Goal: Obtain resource: Obtain resource

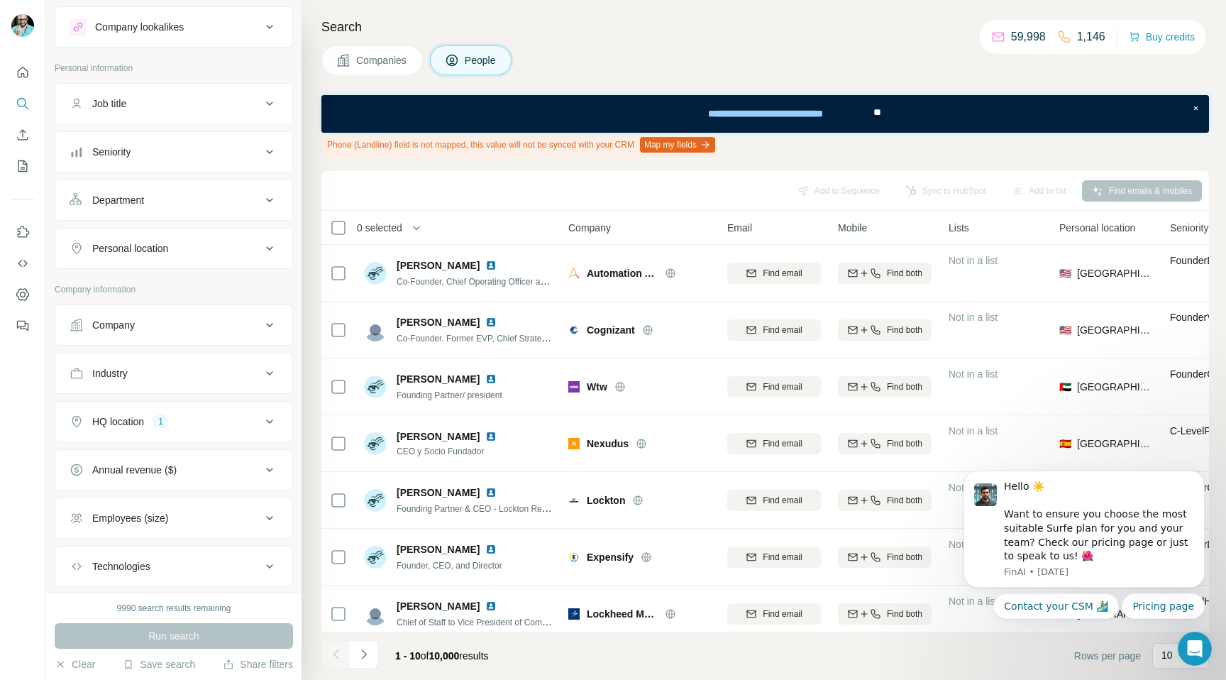
scroll to position [35, 0]
click at [183, 380] on button "Industry" at bounding box center [173, 368] width 237 height 34
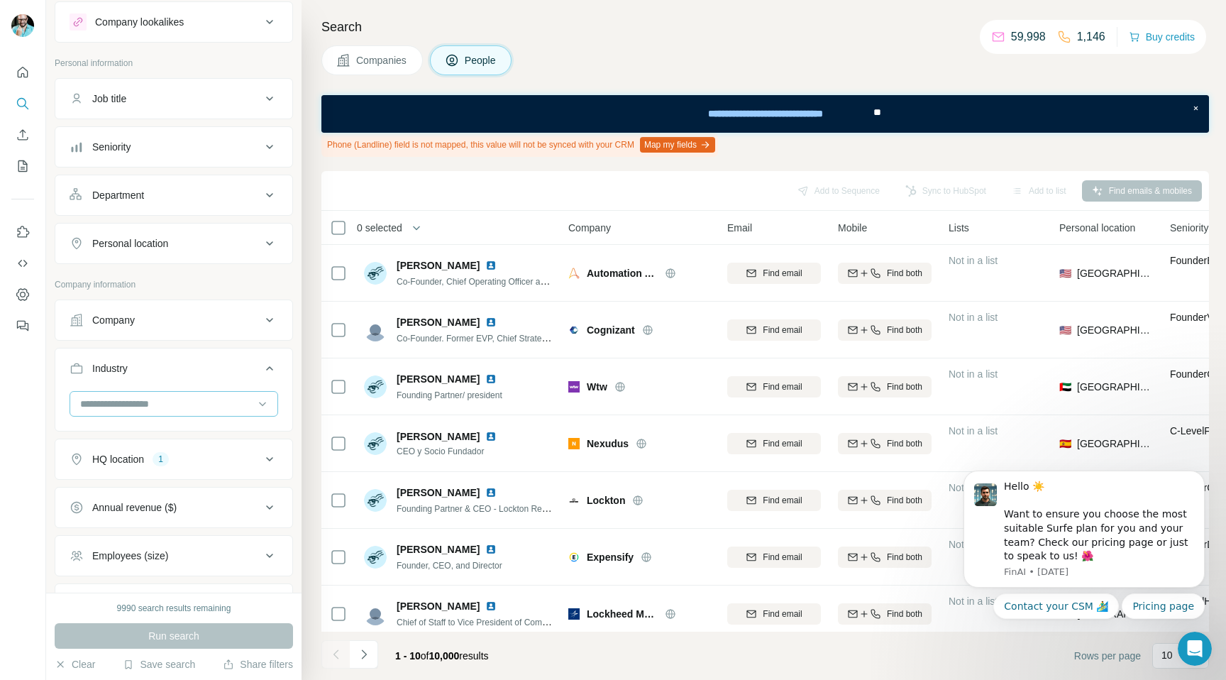
click at [177, 399] on input at bounding box center [166, 404] width 175 height 16
click at [138, 400] on input at bounding box center [166, 404] width 175 height 16
type input "*****"
click at [146, 456] on div "Space Travel" at bounding box center [174, 461] width 184 height 14
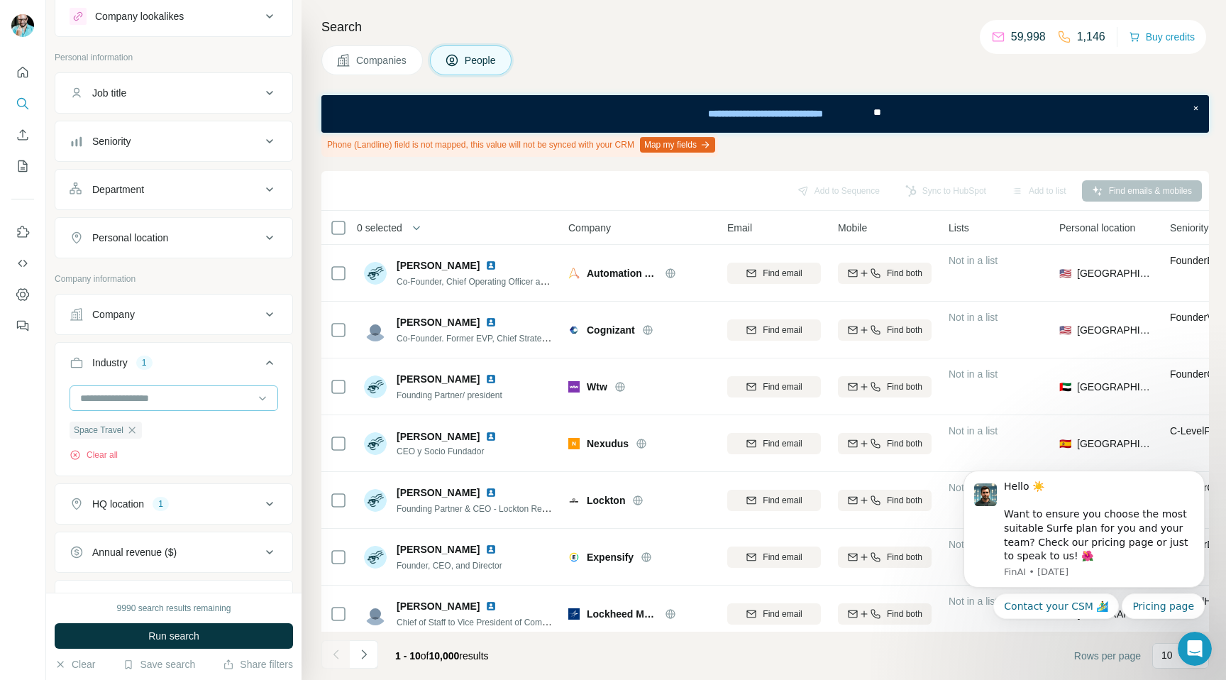
scroll to position [84, 0]
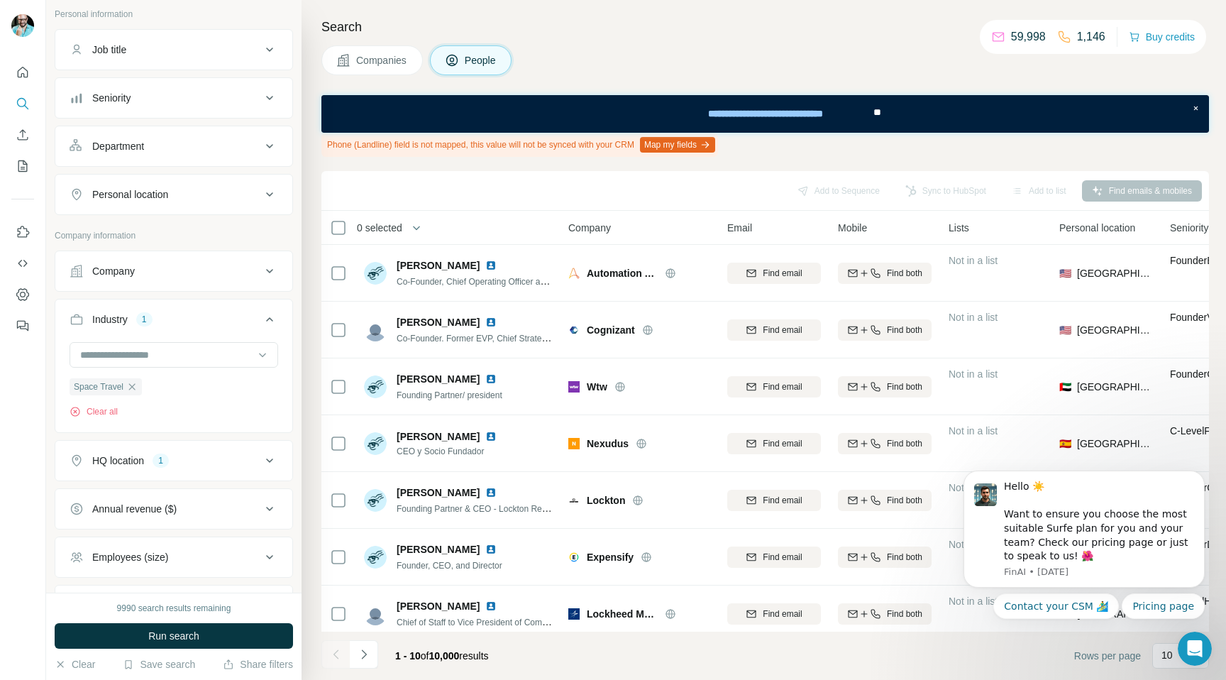
click at [243, 461] on div "HQ location 1" at bounding box center [166, 460] width 192 height 14
click at [220, 426] on div "Space Travel Clear all" at bounding box center [173, 385] width 237 height 87
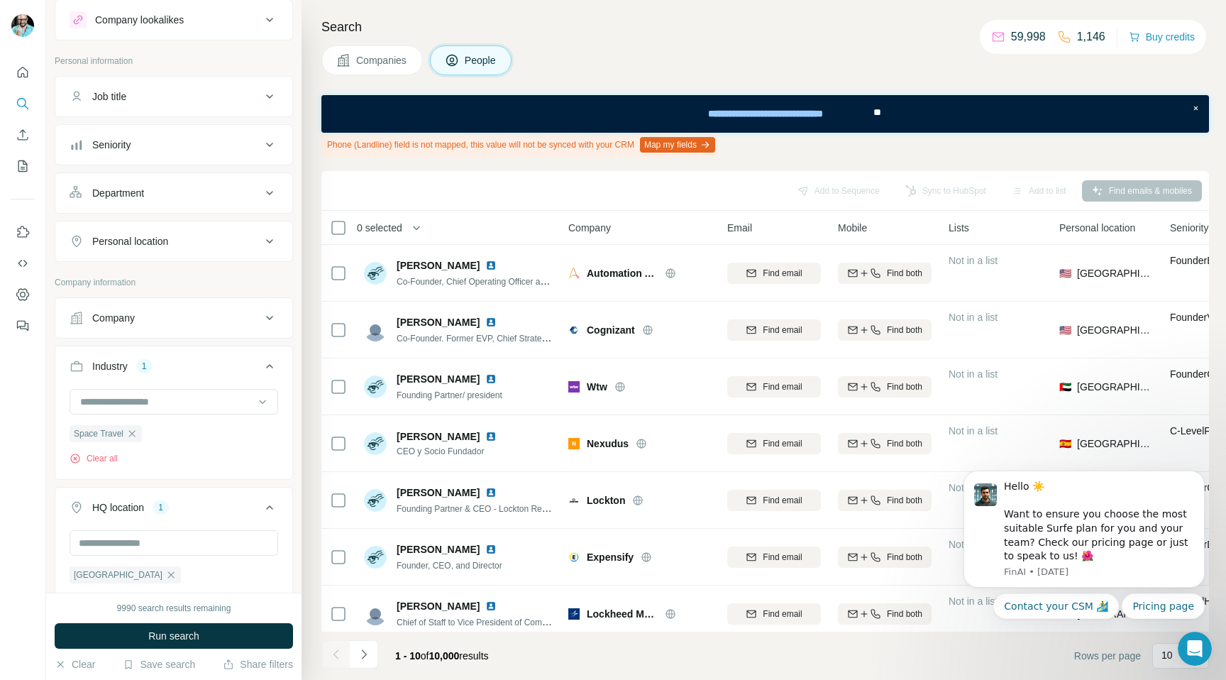
scroll to position [0, 0]
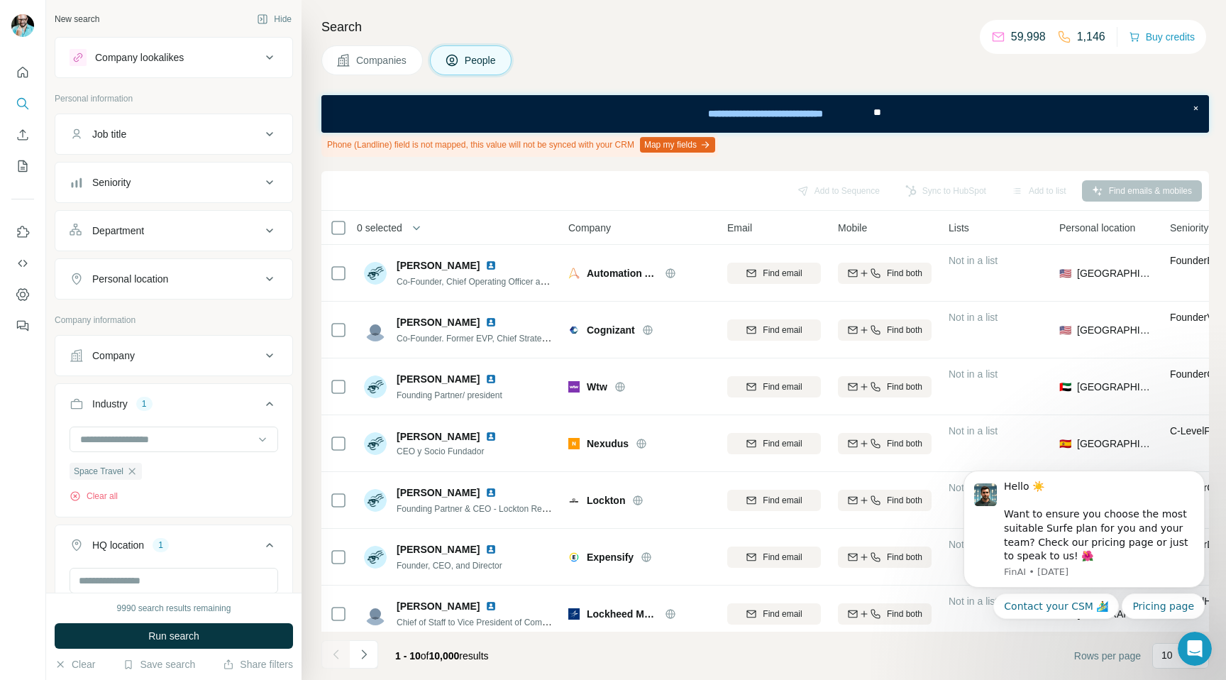
click at [175, 194] on button "Seniority" at bounding box center [173, 182] width 237 height 34
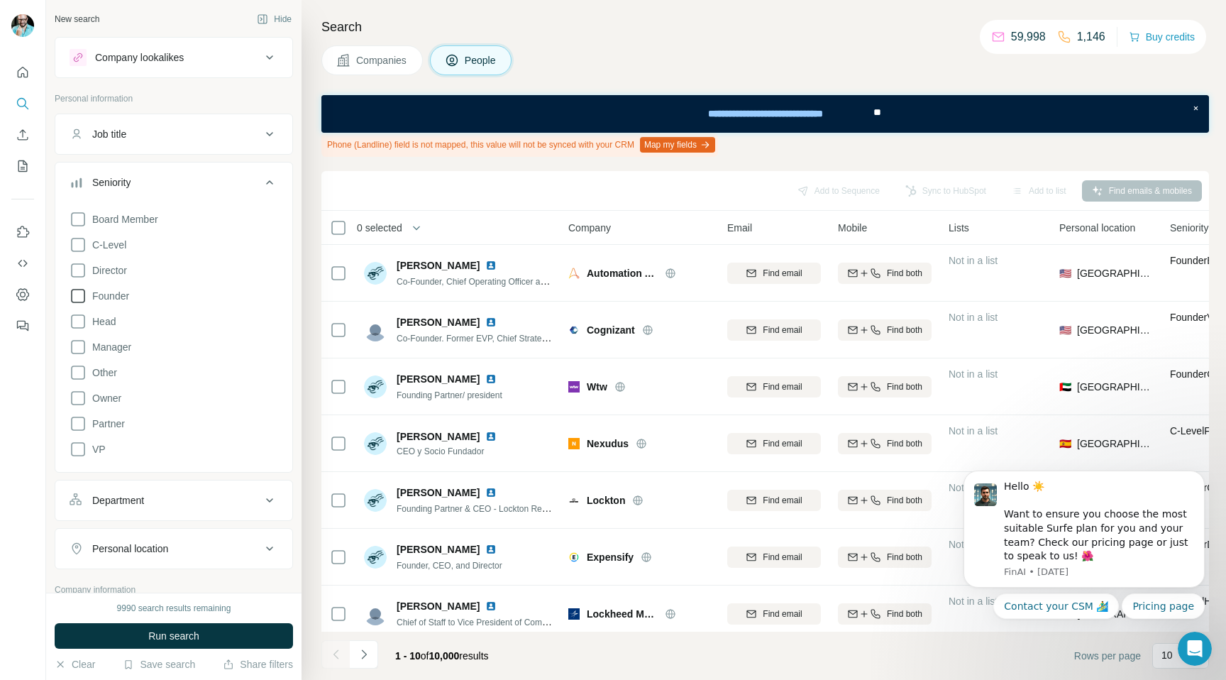
click at [81, 297] on icon at bounding box center [78, 295] width 17 height 17
click at [81, 270] on icon at bounding box center [78, 270] width 17 height 17
click at [82, 250] on icon at bounding box center [78, 245] width 14 height 14
click at [79, 319] on icon at bounding box center [78, 321] width 17 height 17
click at [79, 345] on icon at bounding box center [78, 346] width 17 height 17
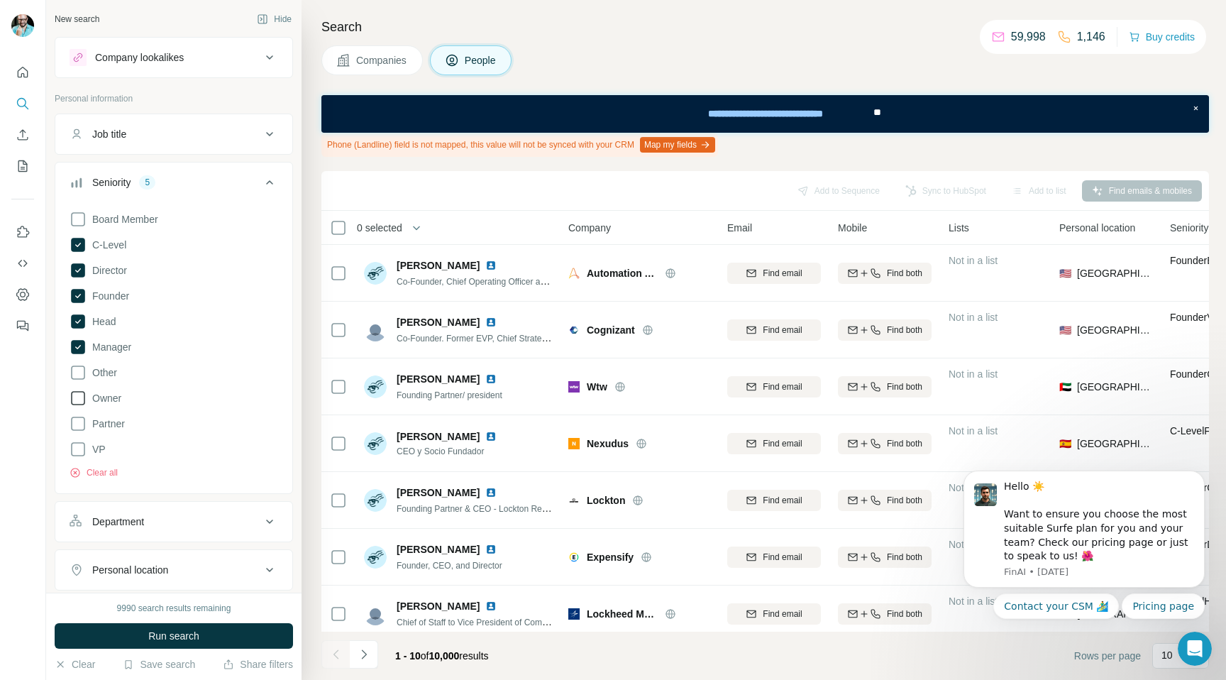
click at [79, 394] on icon at bounding box center [78, 397] width 17 height 17
click at [83, 216] on icon at bounding box center [78, 219] width 17 height 17
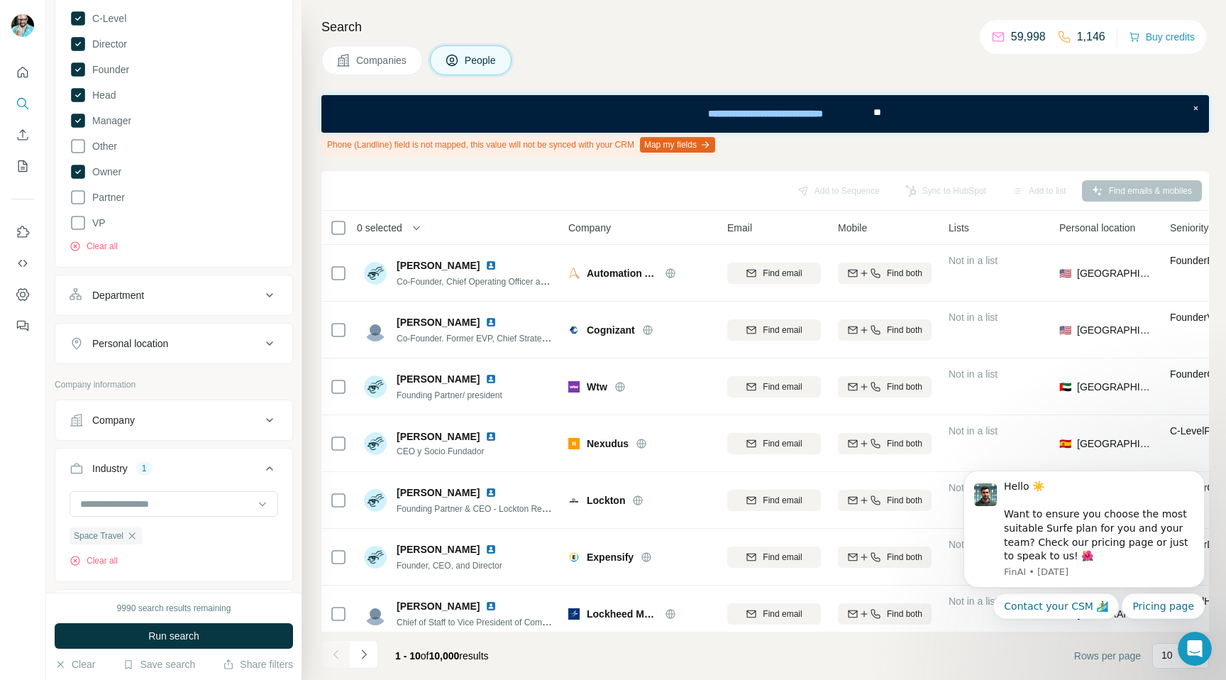
scroll to position [227, 0]
click at [201, 291] on div "Department" at bounding box center [166, 294] width 192 height 14
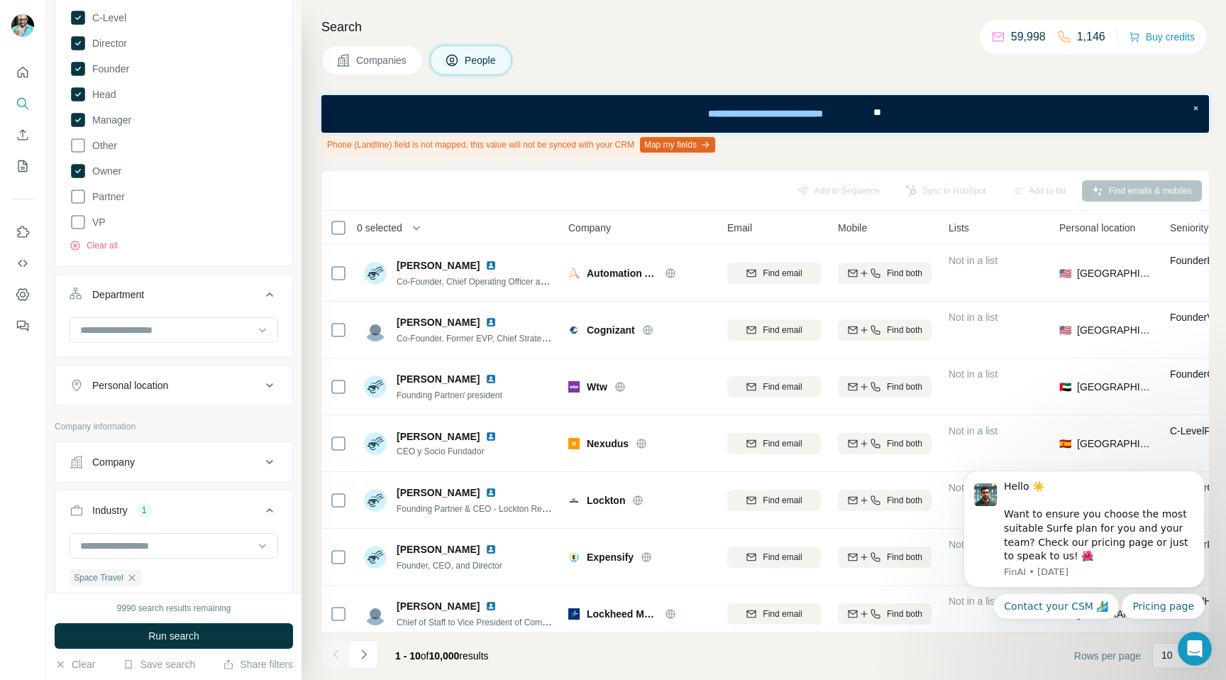
click at [214, 378] on div "Personal location" at bounding box center [166, 385] width 192 height 14
click at [170, 416] on input "text" at bounding box center [174, 421] width 209 height 26
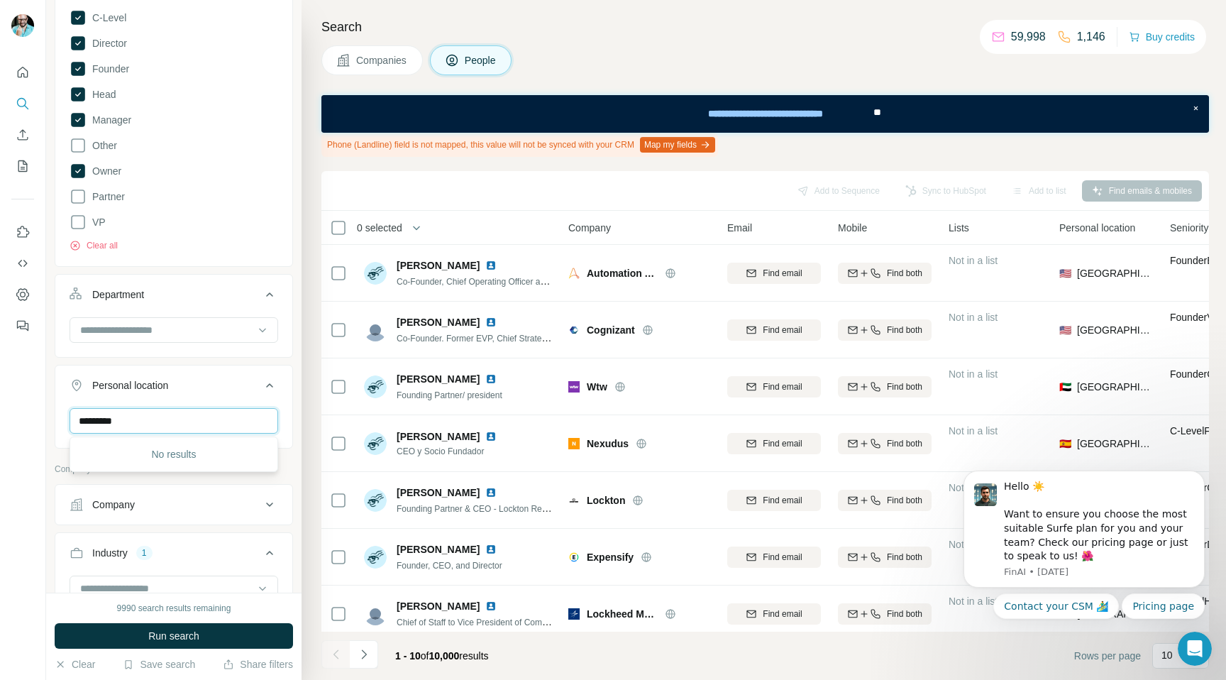
type input "*********"
click at [129, 419] on input "*********" at bounding box center [174, 421] width 209 height 26
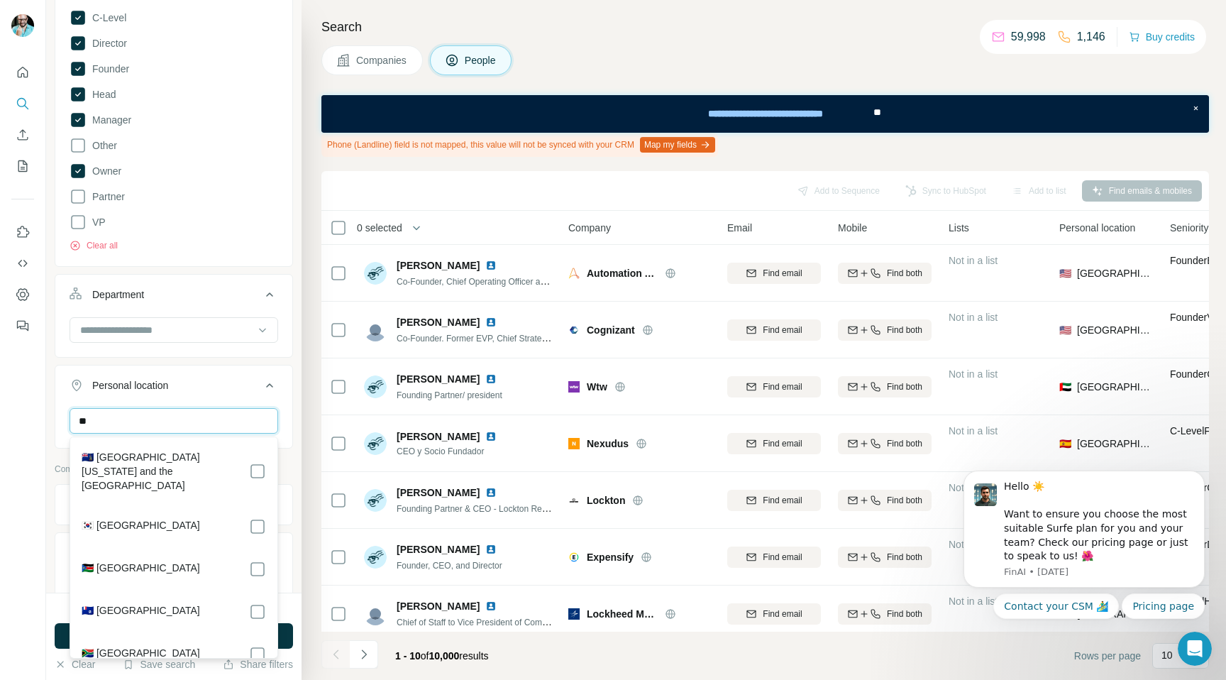
type input "*"
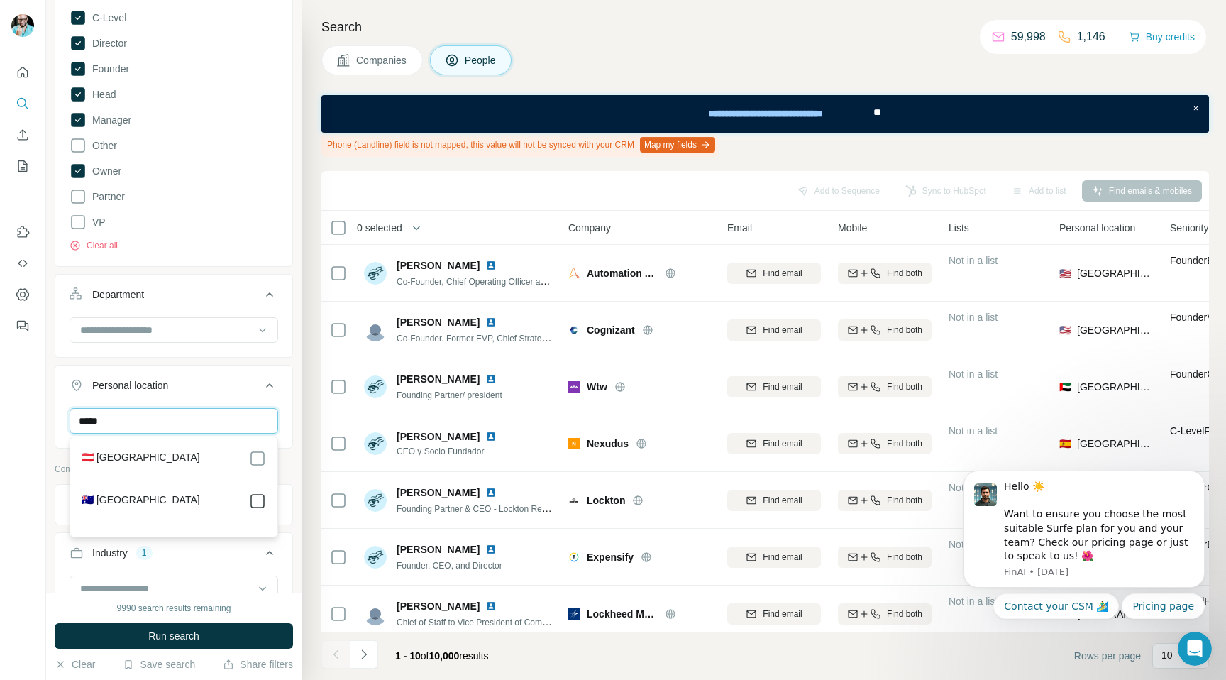
type input "*****"
click at [287, 402] on button "Personal location 1" at bounding box center [173, 388] width 237 height 40
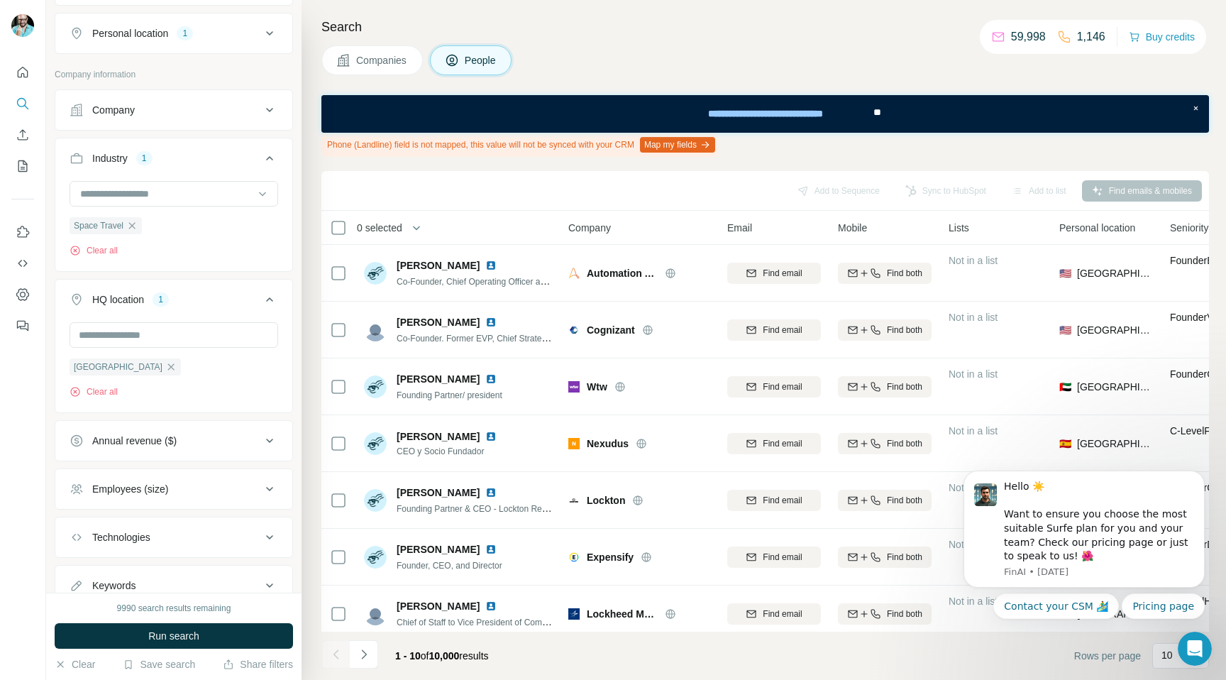
scroll to position [580, 0]
click at [165, 365] on icon "button" at bounding box center [170, 365] width 11 height 11
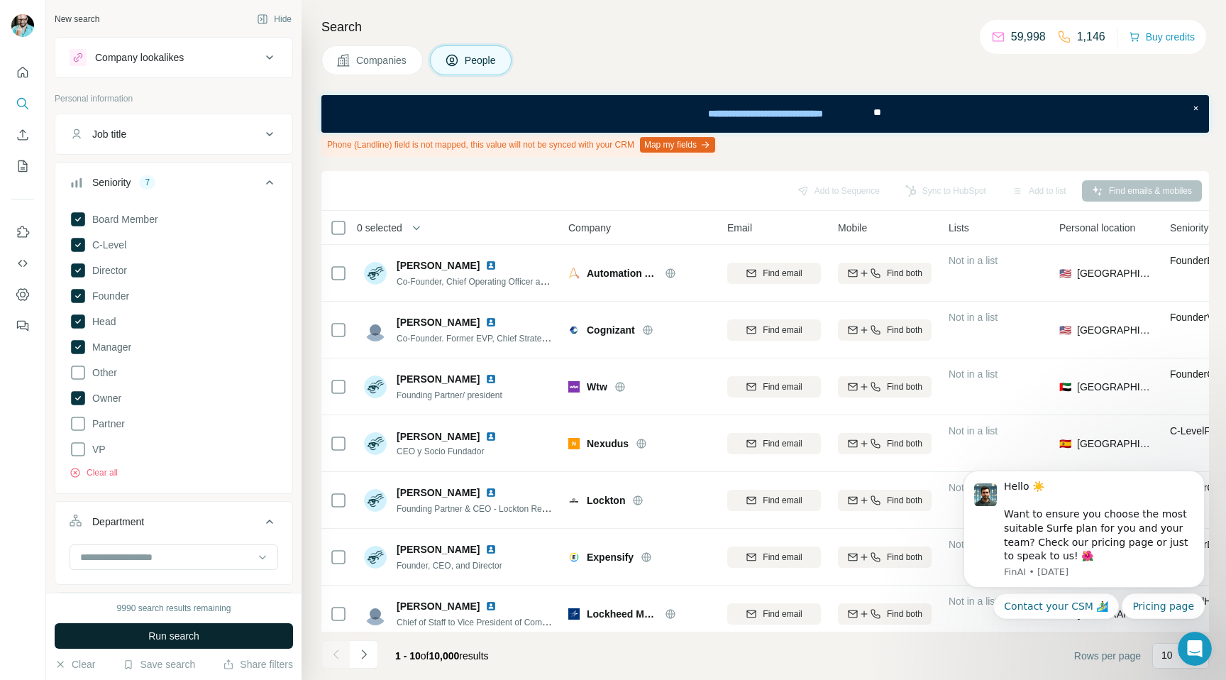
click at [175, 642] on span "Run search" at bounding box center [173, 636] width 51 height 14
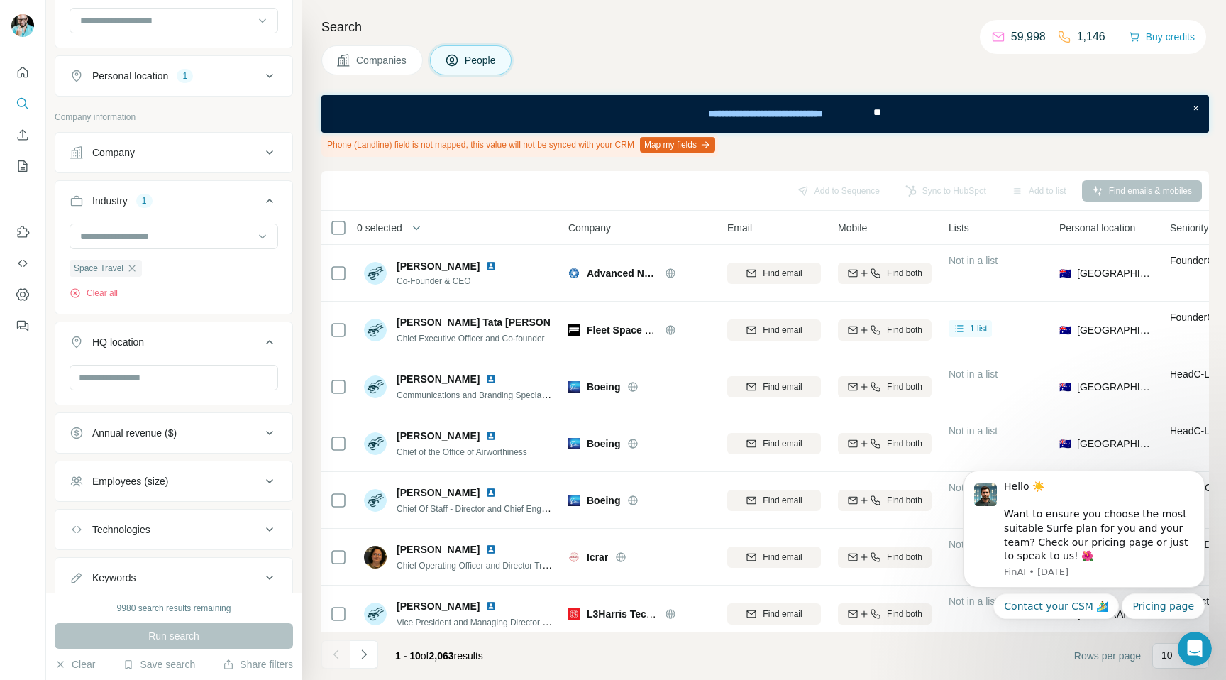
scroll to position [537, 0]
click at [193, 430] on div "Annual revenue ($)" at bounding box center [166, 432] width 192 height 14
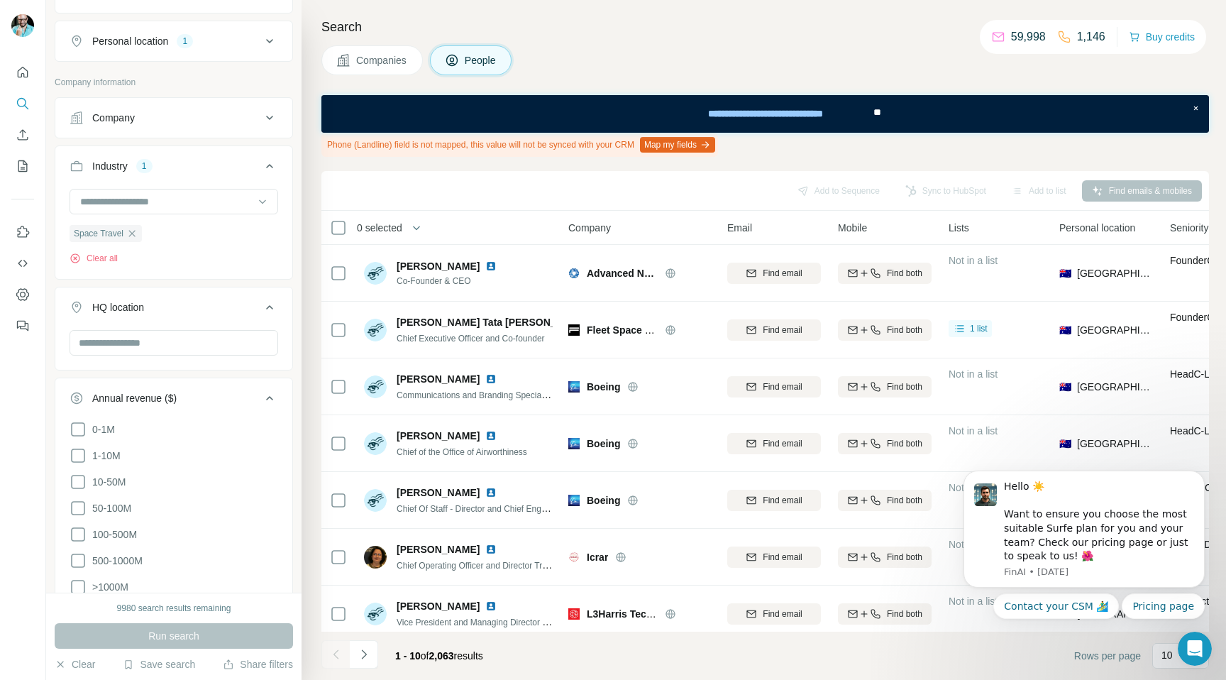
scroll to position [592, 0]
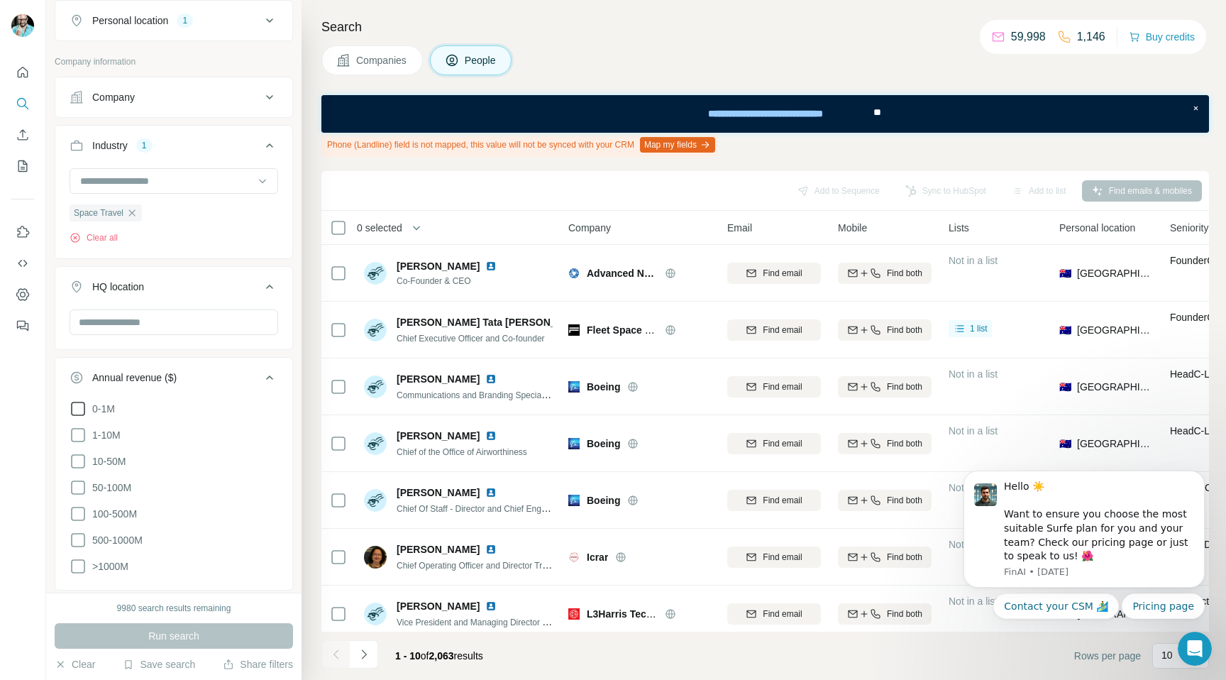
click at [80, 409] on icon at bounding box center [78, 408] width 17 height 17
click at [80, 432] on icon at bounding box center [78, 434] width 17 height 17
click at [79, 460] on icon at bounding box center [78, 461] width 17 height 17
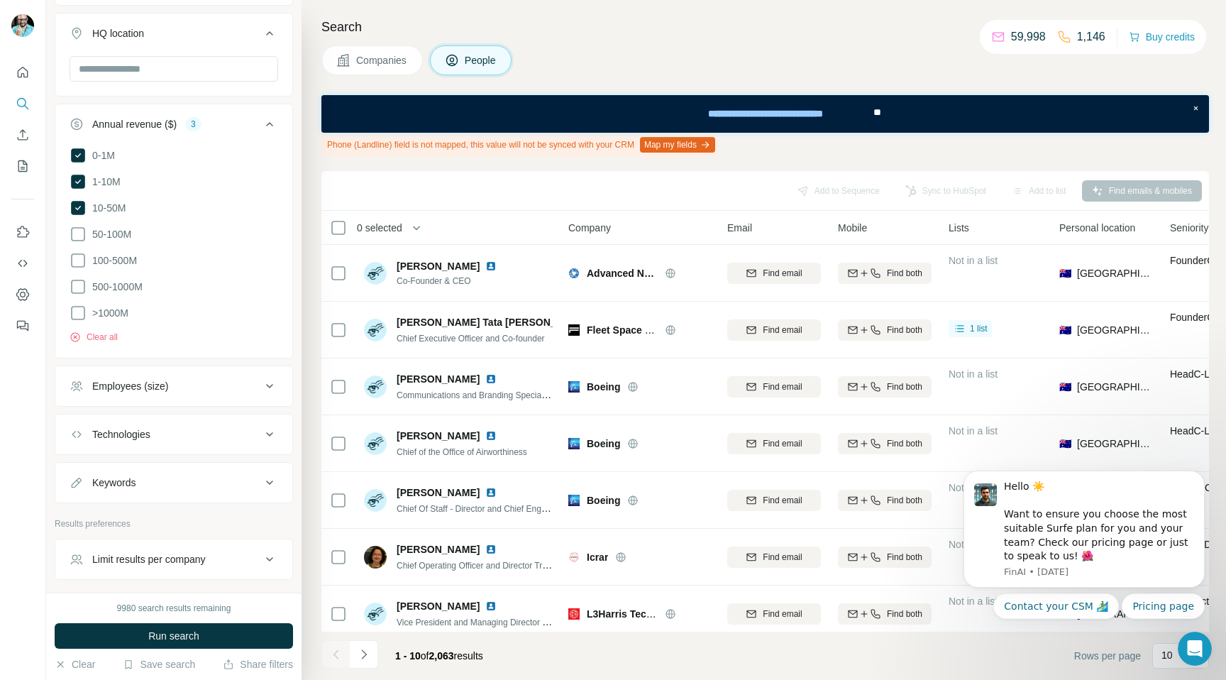
scroll to position [856, 0]
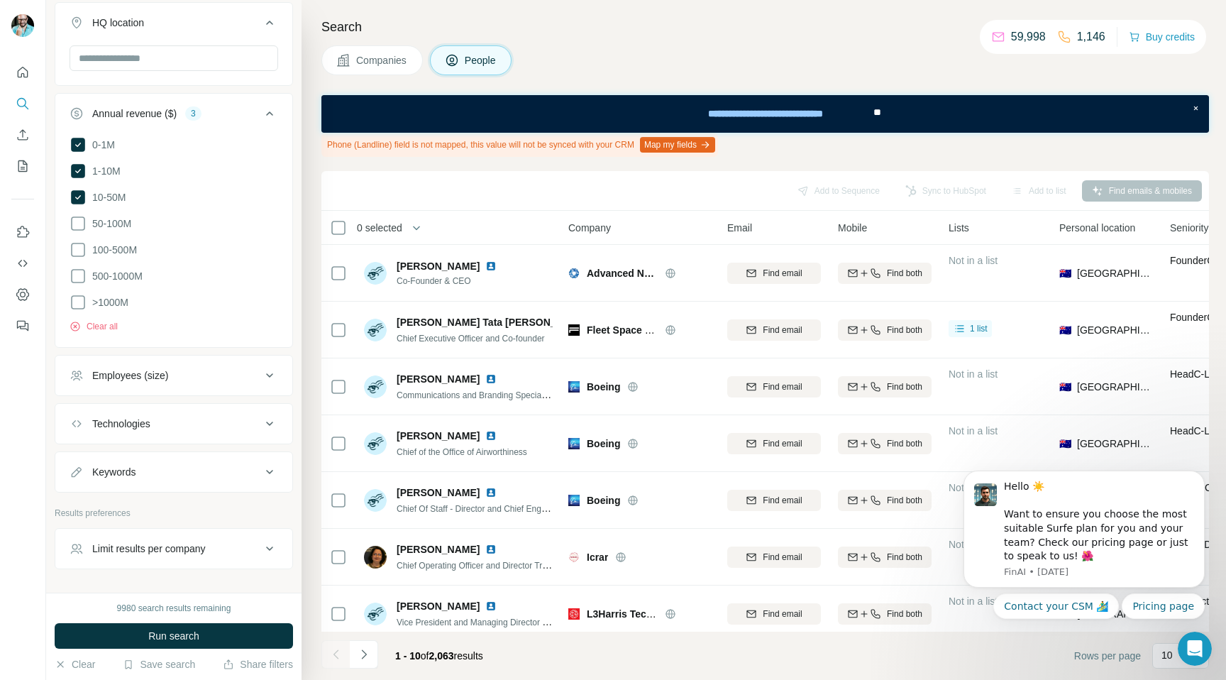
click at [182, 370] on div "Employees (size)" at bounding box center [166, 375] width 192 height 14
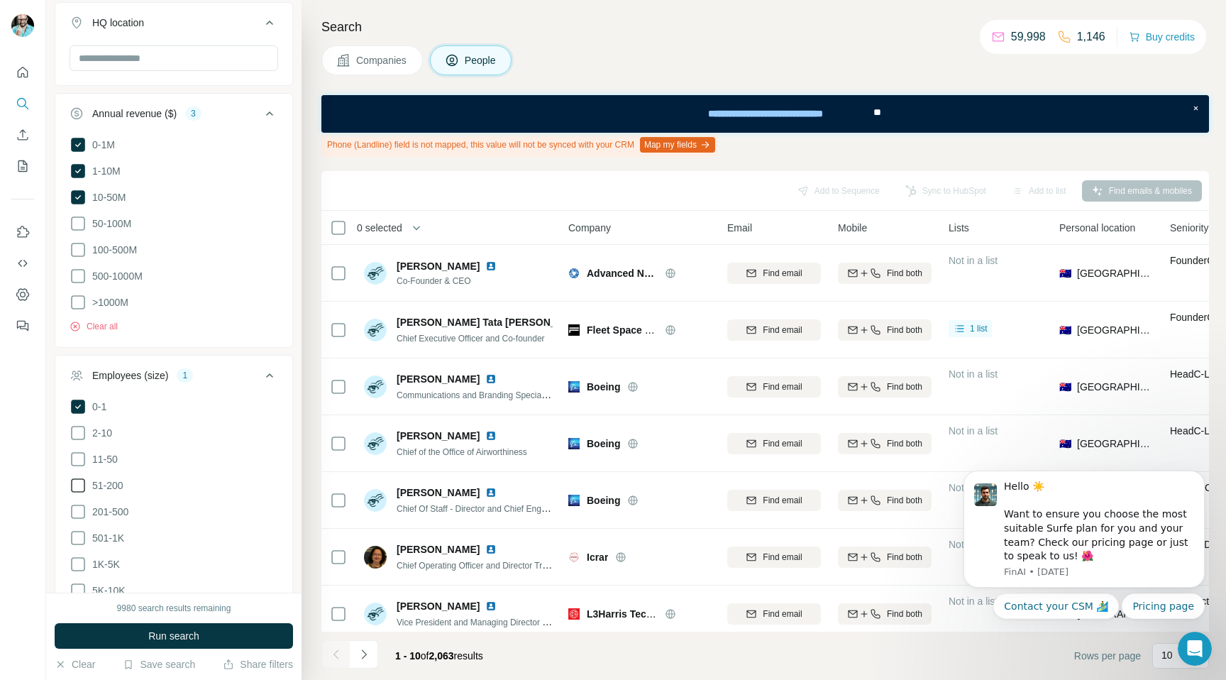
click at [82, 482] on icon at bounding box center [78, 485] width 17 height 17
click at [80, 453] on icon at bounding box center [78, 458] width 17 height 17
click at [79, 432] on icon at bounding box center [78, 432] width 17 height 17
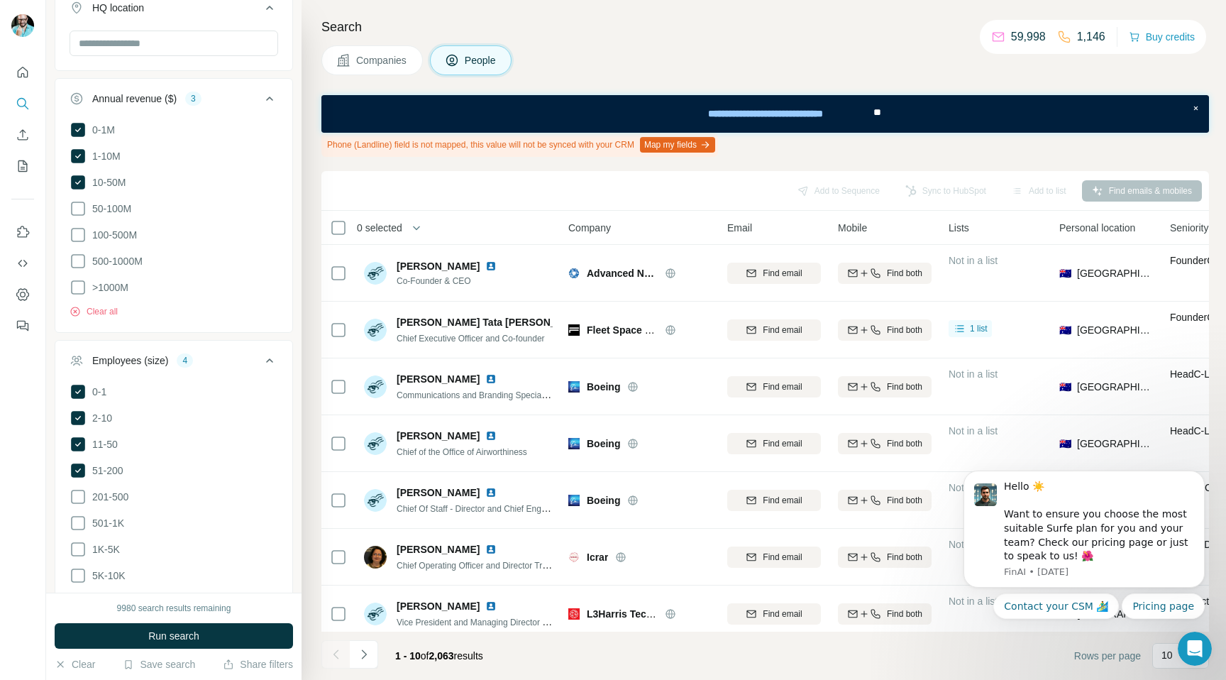
scroll to position [873, 0]
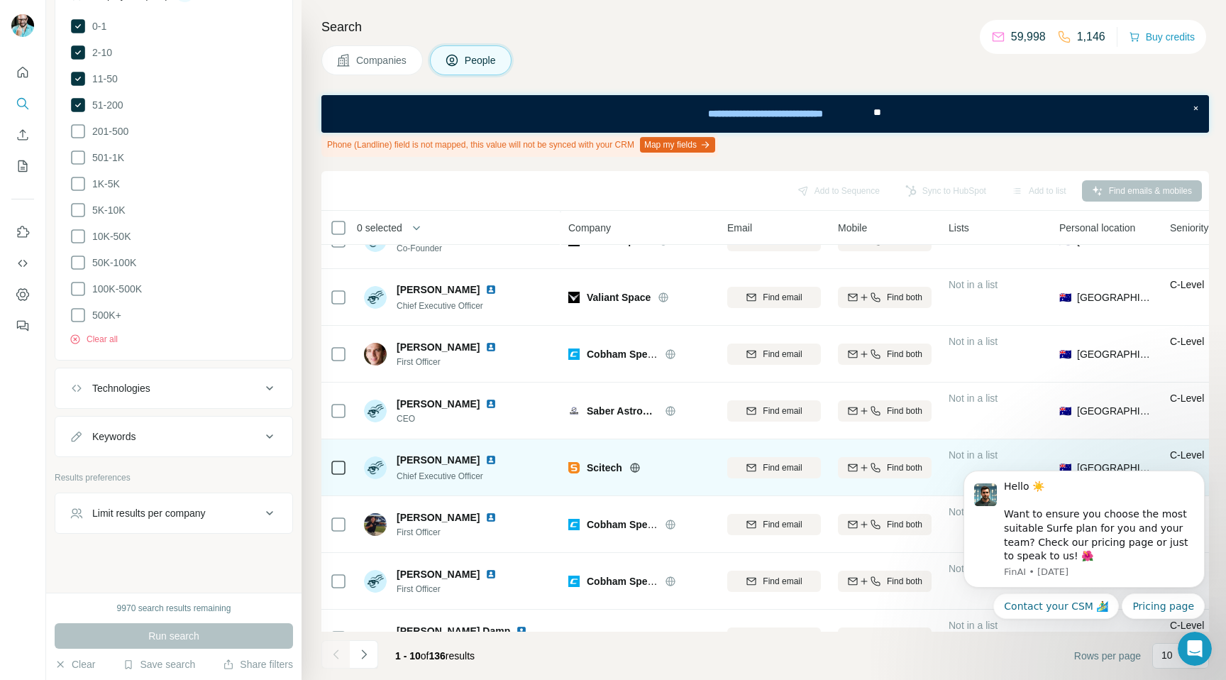
scroll to position [163, 0]
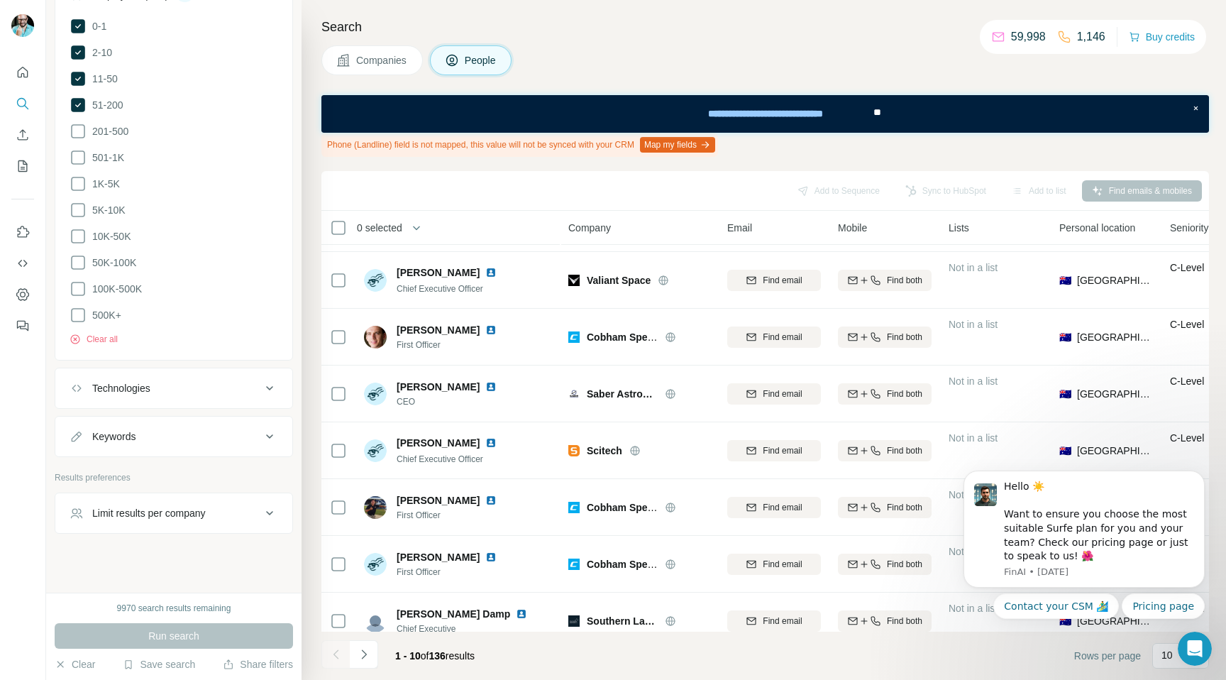
click at [1155, 650] on body "Hello ☀️ Want to ensure you choose the most suitable Surfe plan for you and you…" at bounding box center [1084, 562] width 272 height 209
click at [1162, 662] on body "Hello ☀️ Want to ensure you choose the most suitable Surfe plan for you and you…" at bounding box center [1084, 562] width 272 height 209
click at [1158, 655] on body "Hello ☀️ Want to ensure you choose the most suitable Surfe plan for you and you…" at bounding box center [1084, 562] width 272 height 209
click at [1198, 477] on icon "Dismiss notification" at bounding box center [1199, 474] width 5 height 5
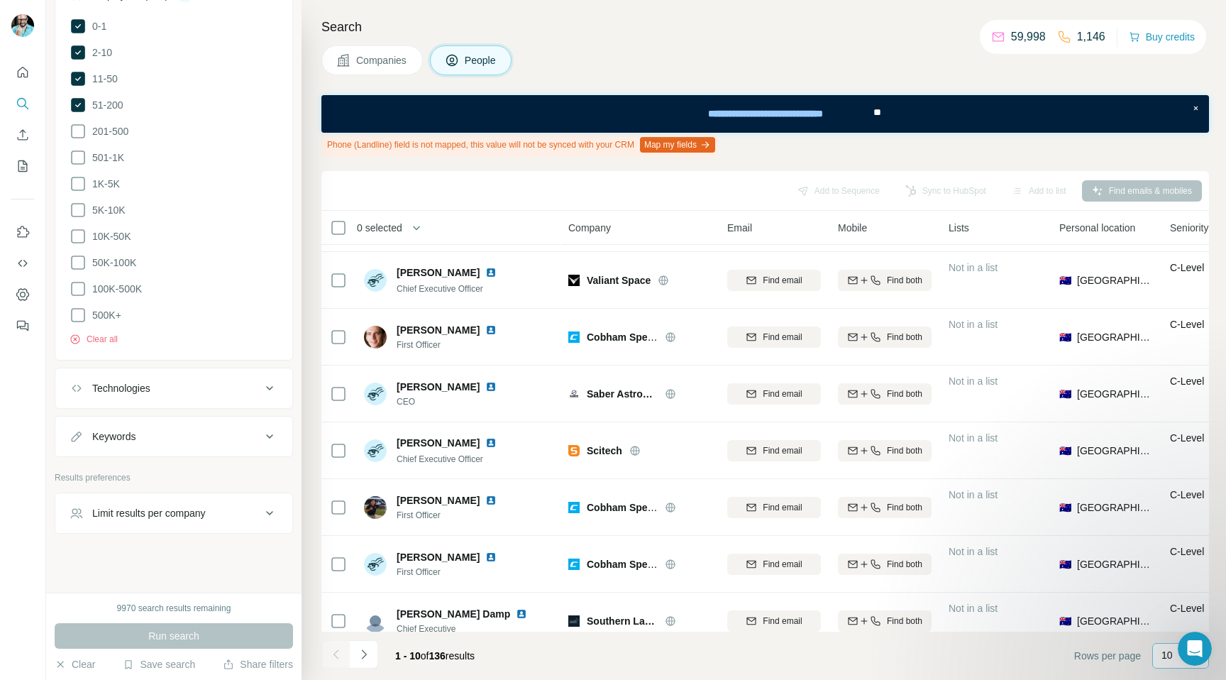
click at [1163, 654] on p "10" at bounding box center [1166, 655] width 11 height 14
click at [1177, 547] on div "60" at bounding box center [1180, 547] width 33 height 14
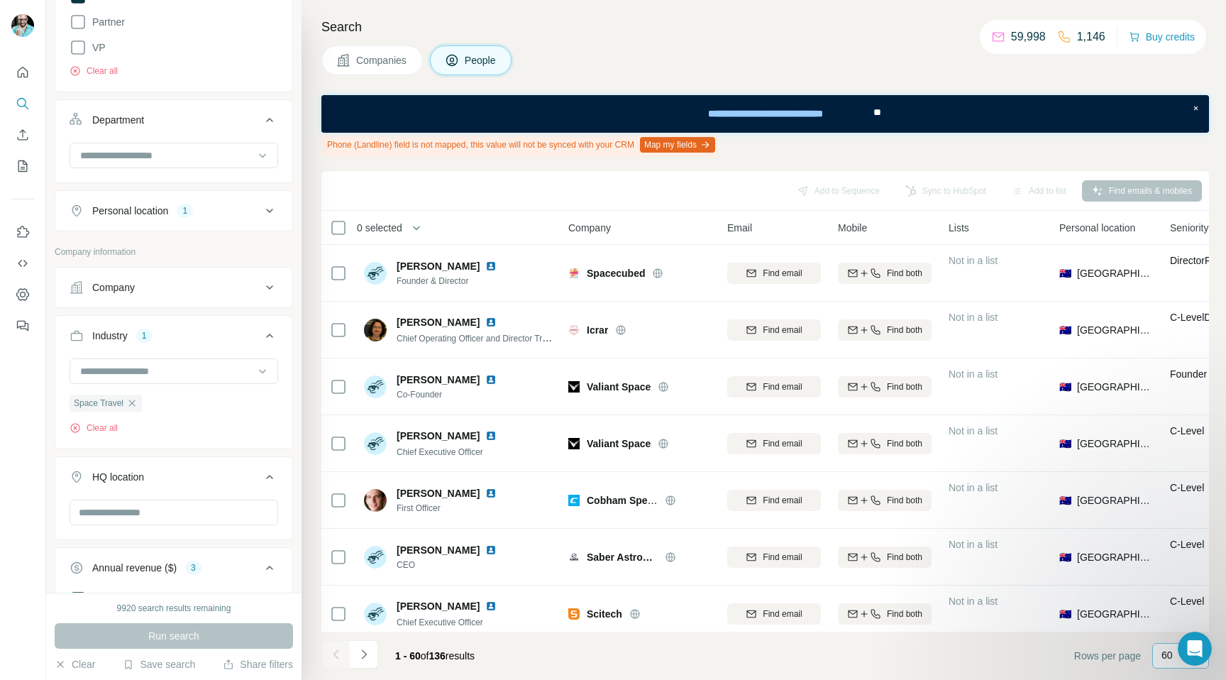
scroll to position [370, 0]
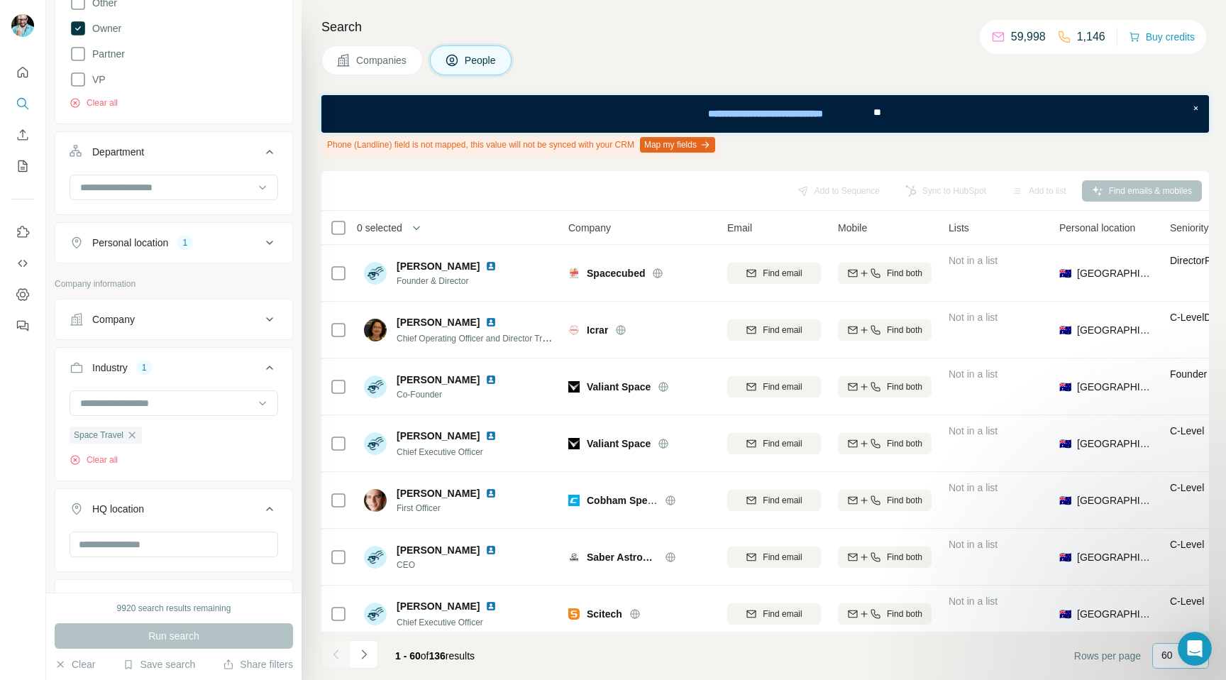
click at [252, 232] on button "Personal location 1" at bounding box center [173, 243] width 237 height 34
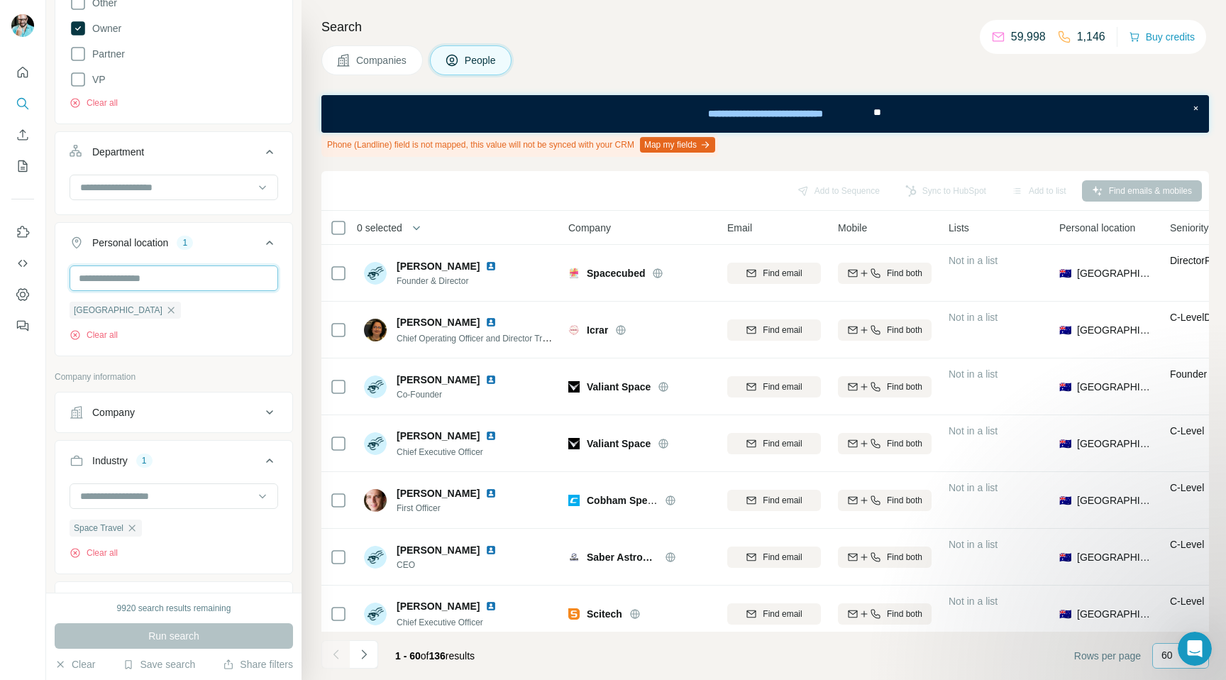
click at [140, 283] on input "text" at bounding box center [174, 278] width 209 height 26
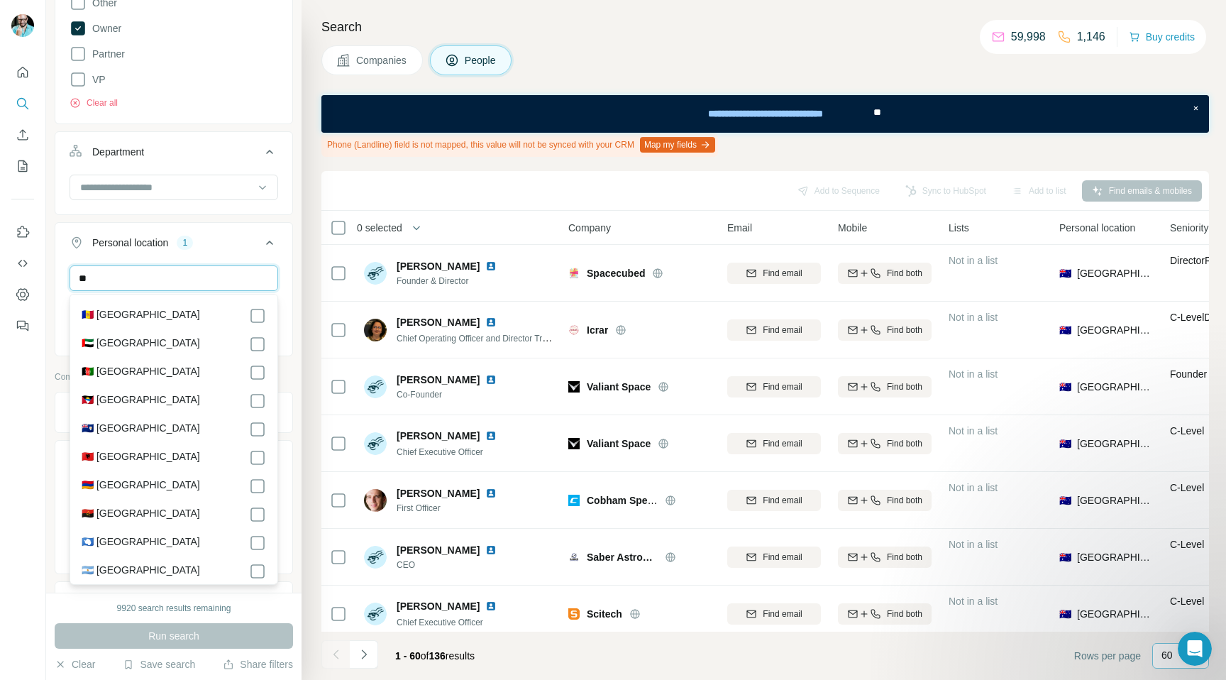
type input "*"
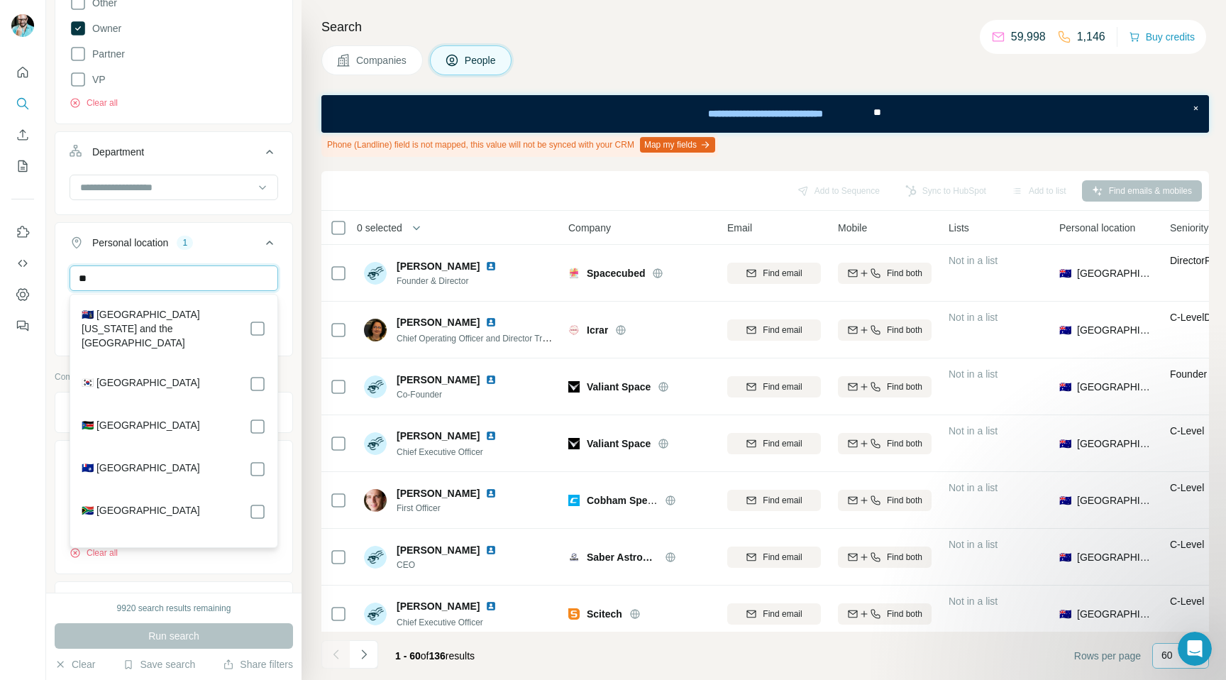
type input "*"
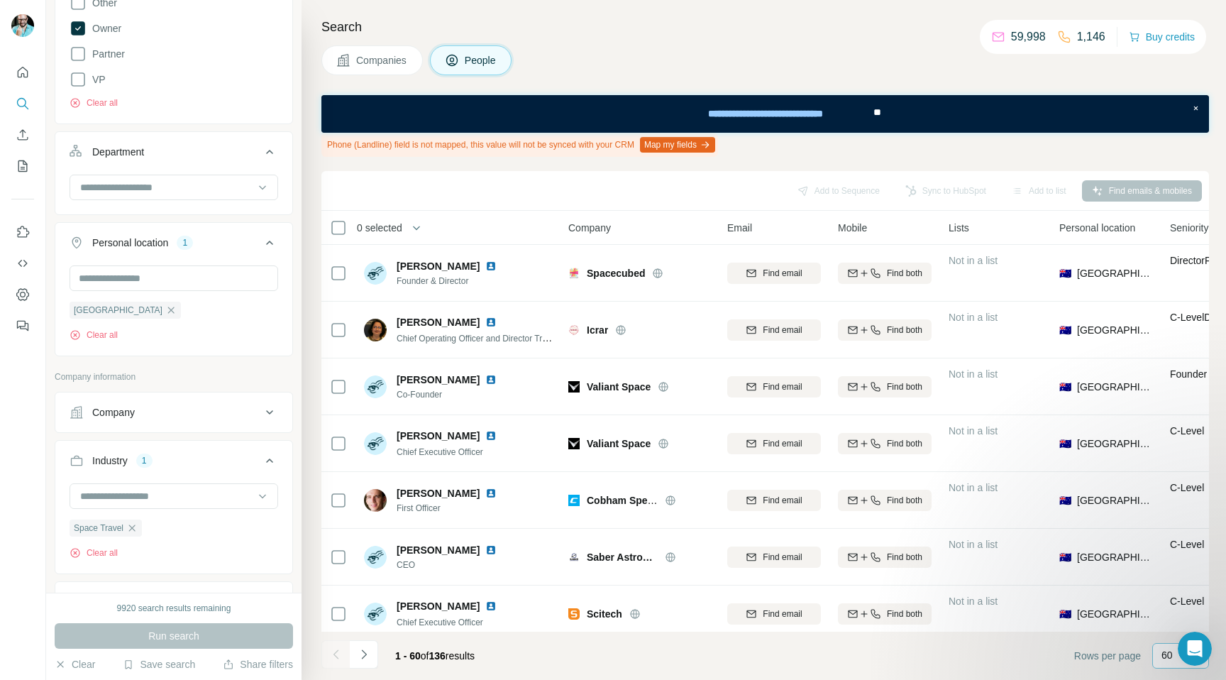
click at [185, 231] on button "Personal location 1" at bounding box center [173, 246] width 237 height 40
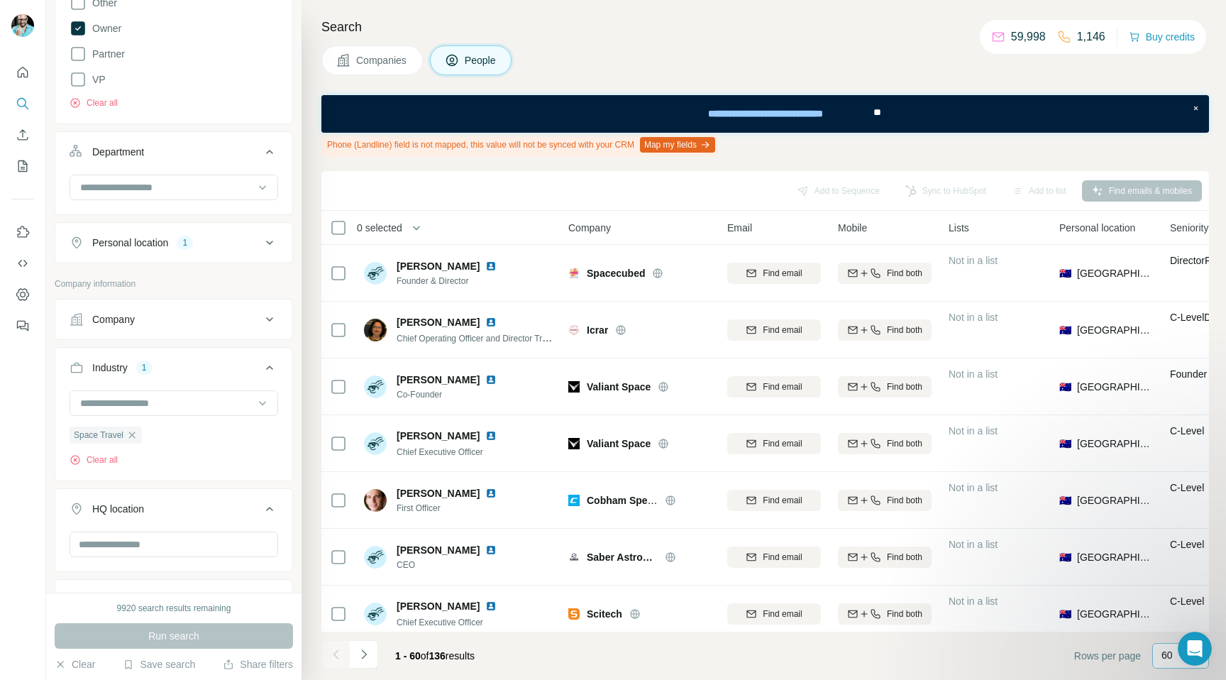
scroll to position [348, 0]
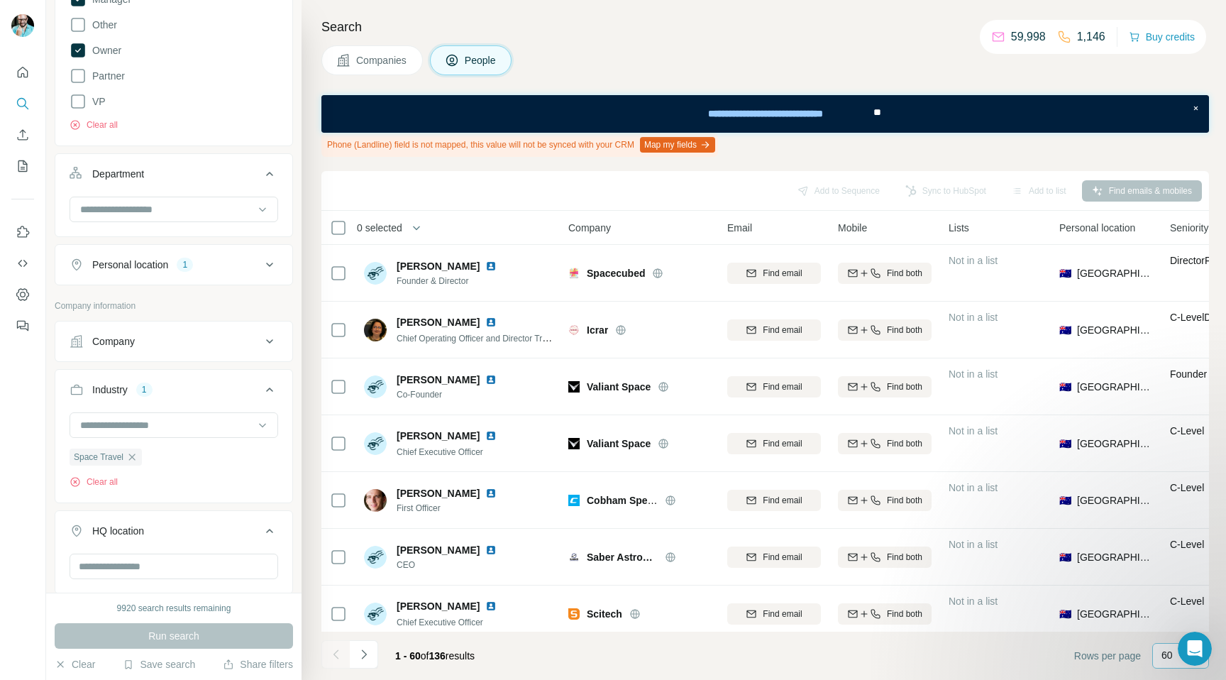
click at [204, 336] on div "Company" at bounding box center [166, 341] width 192 height 14
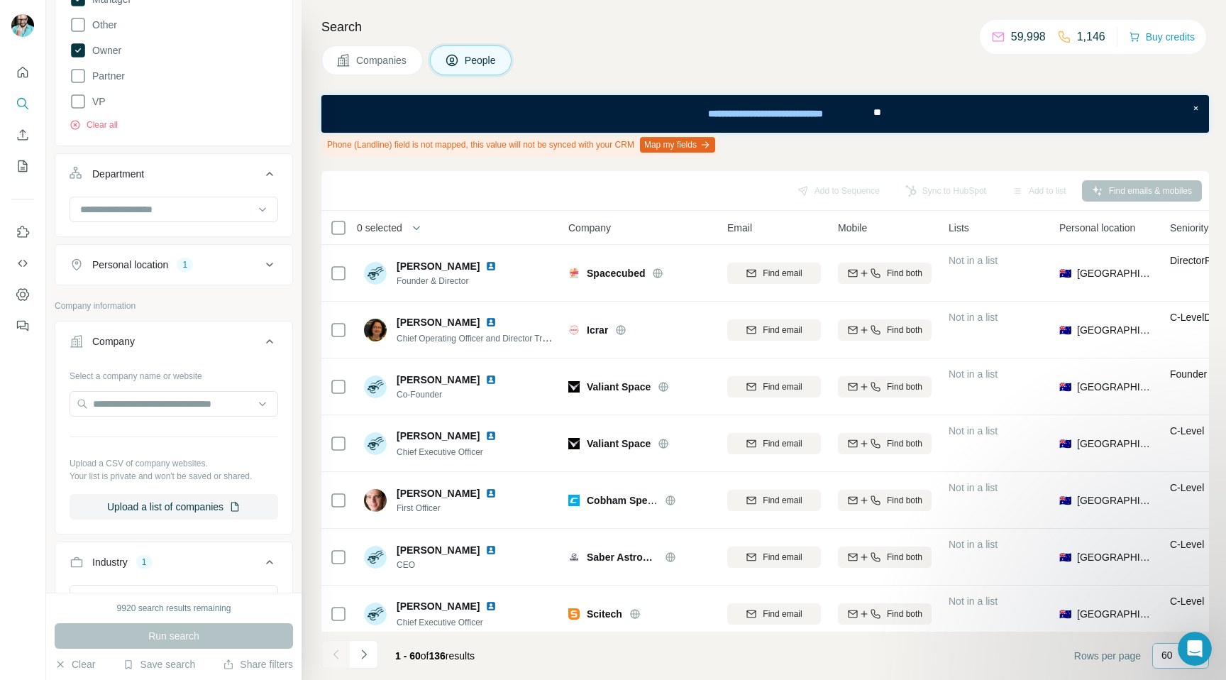
click at [214, 362] on button "Company" at bounding box center [173, 344] width 237 height 40
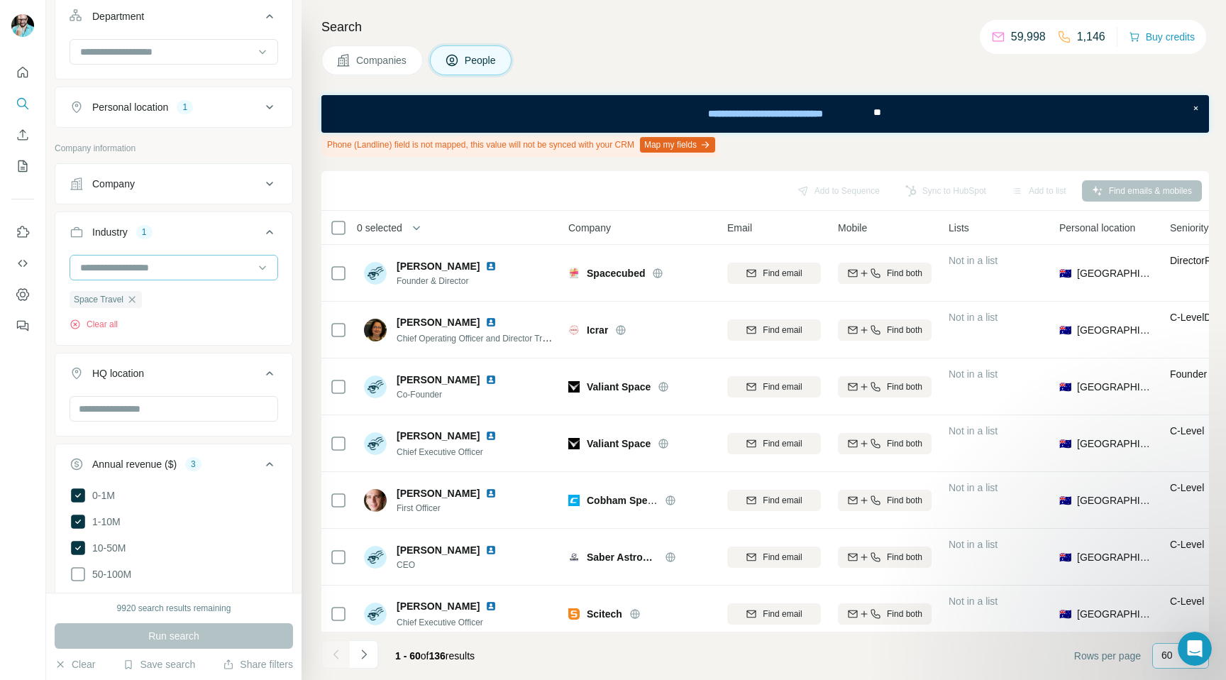
scroll to position [519, 0]
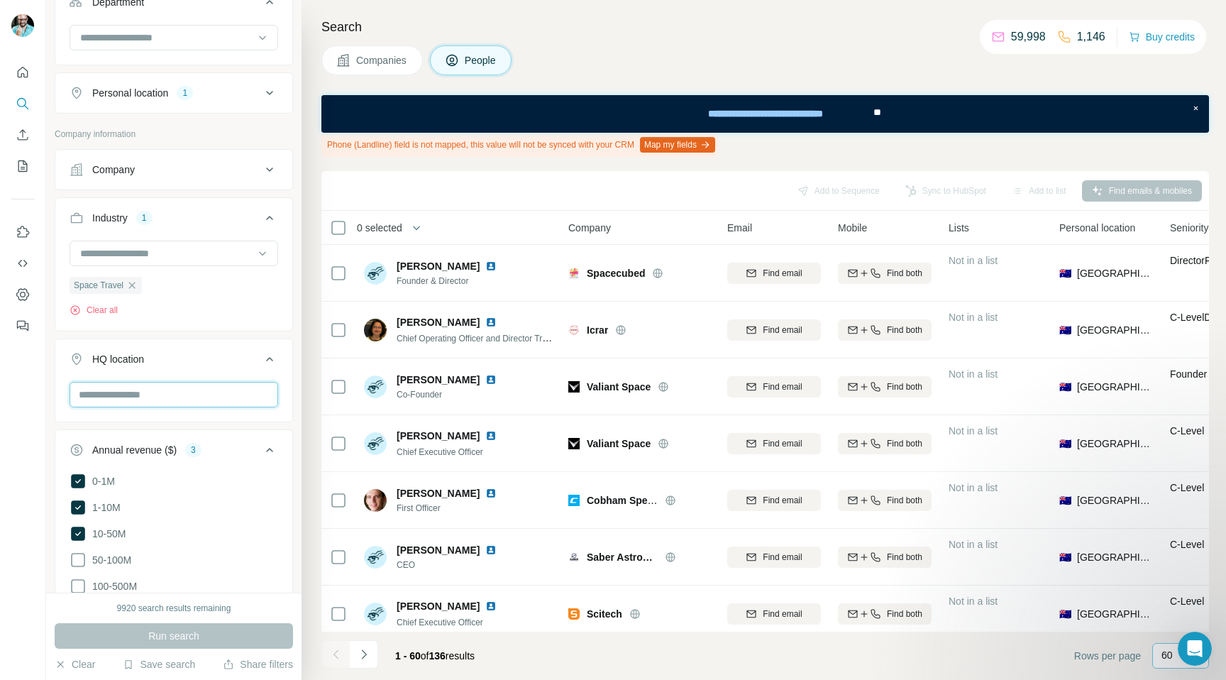
click at [140, 392] on input "text" at bounding box center [174, 395] width 209 height 26
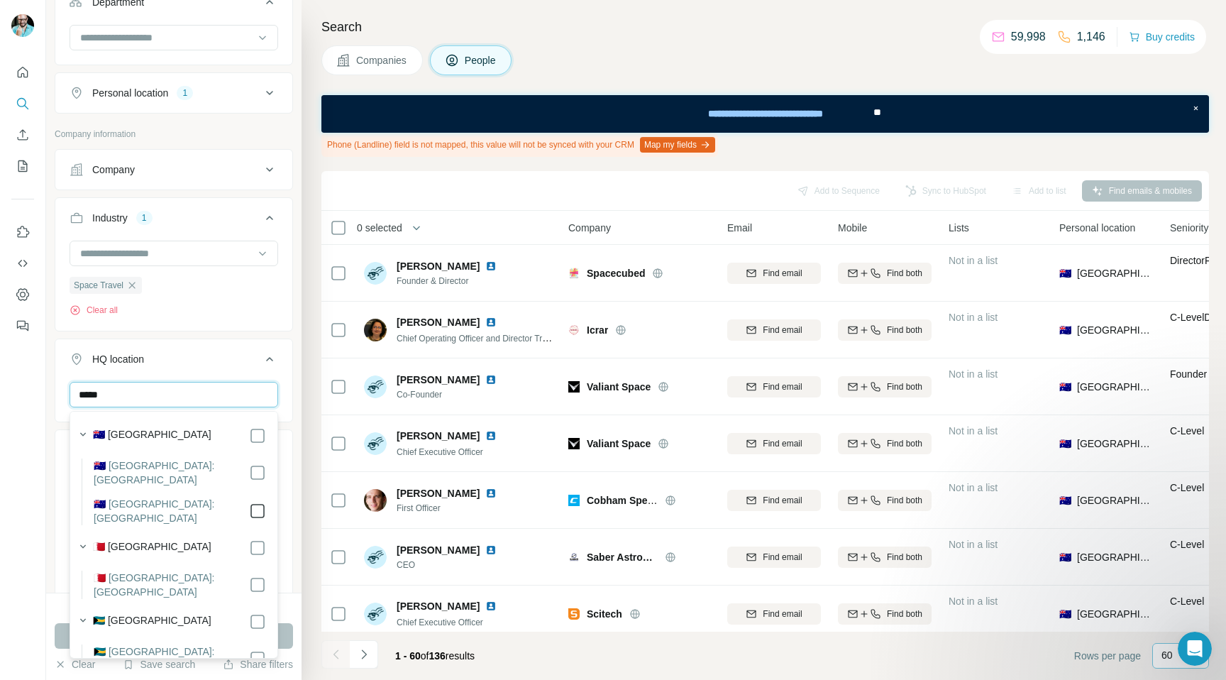
type input "*****"
click at [287, 442] on div "***** South Australia Clear all" at bounding box center [173, 425] width 237 height 87
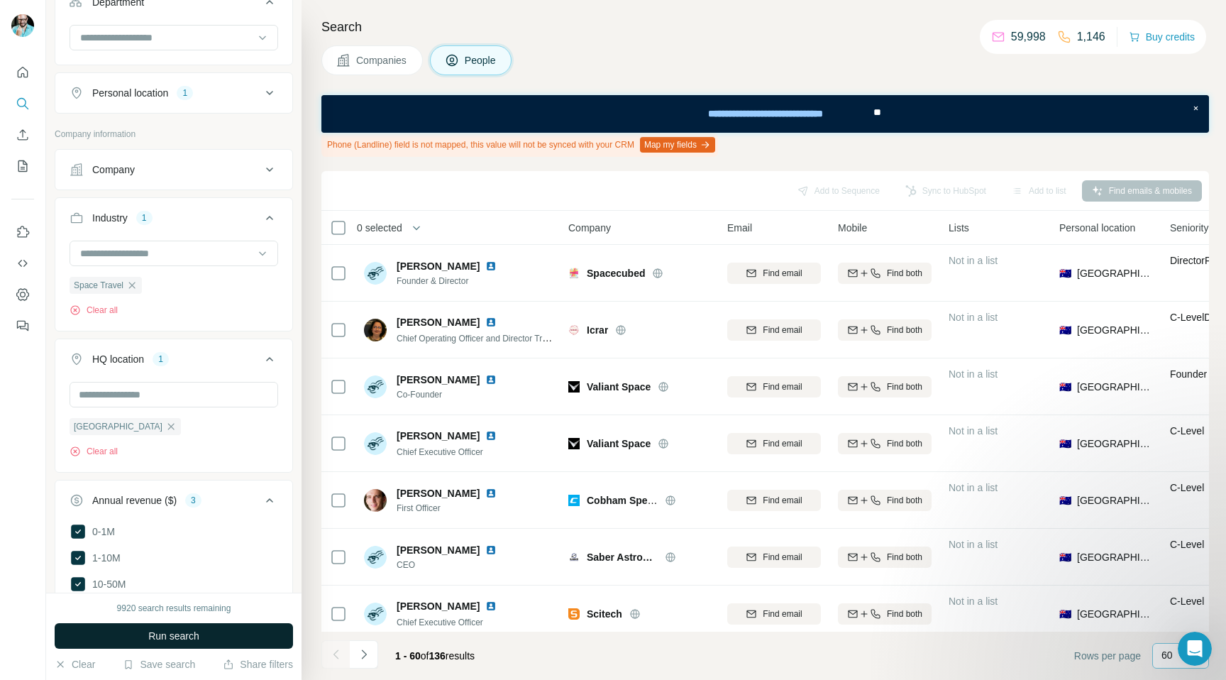
click at [196, 629] on span "Run search" at bounding box center [173, 636] width 51 height 14
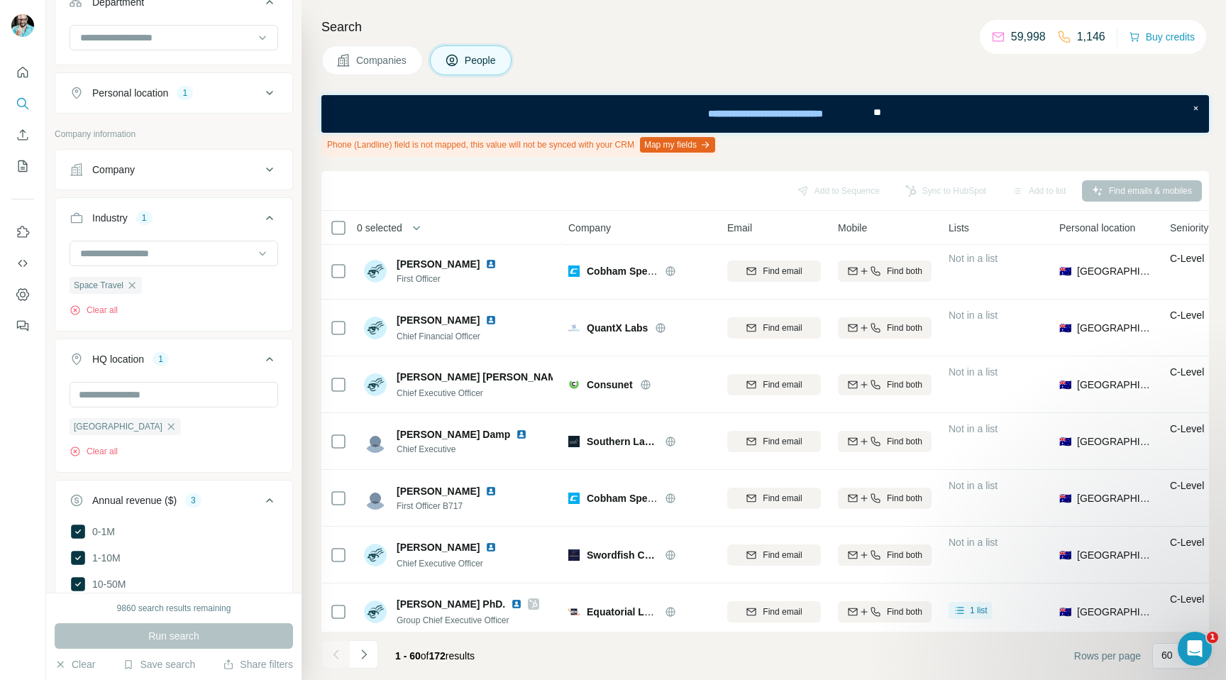
scroll to position [1422, 0]
click at [152, 252] on input at bounding box center [166, 253] width 175 height 16
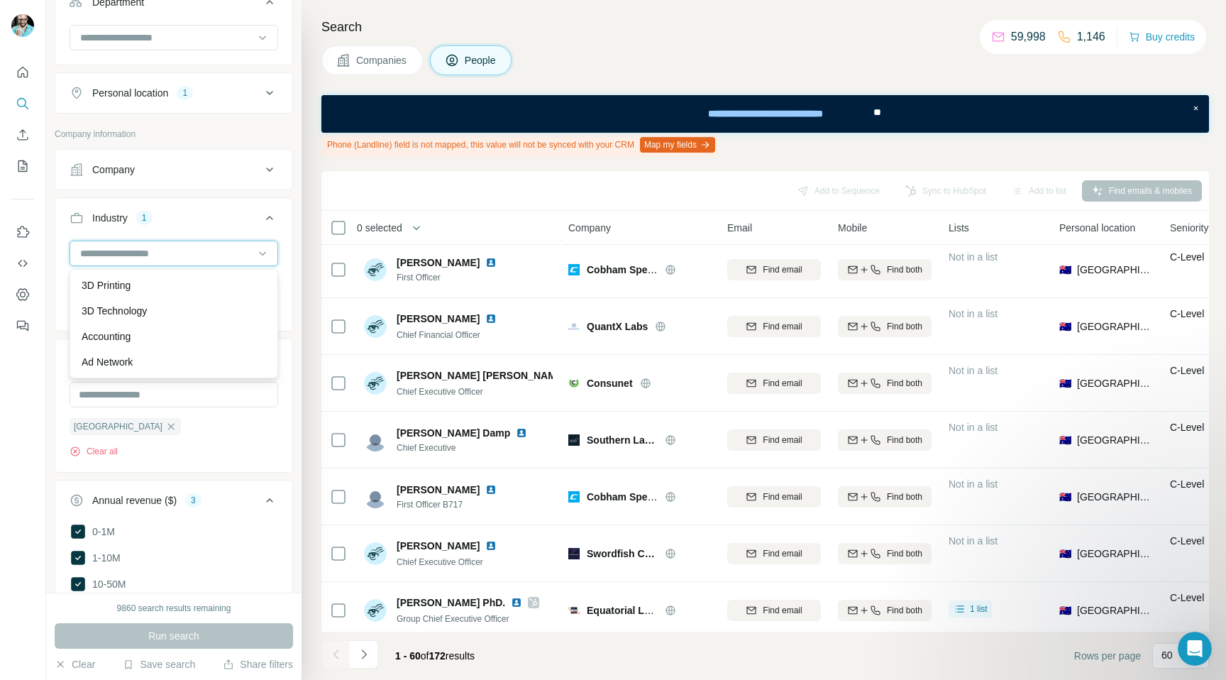
click at [152, 252] on input at bounding box center [166, 253] width 175 height 16
click at [117, 260] on input at bounding box center [166, 253] width 175 height 16
click at [128, 255] on input at bounding box center [166, 253] width 175 height 16
click at [102, 255] on input at bounding box center [166, 253] width 175 height 16
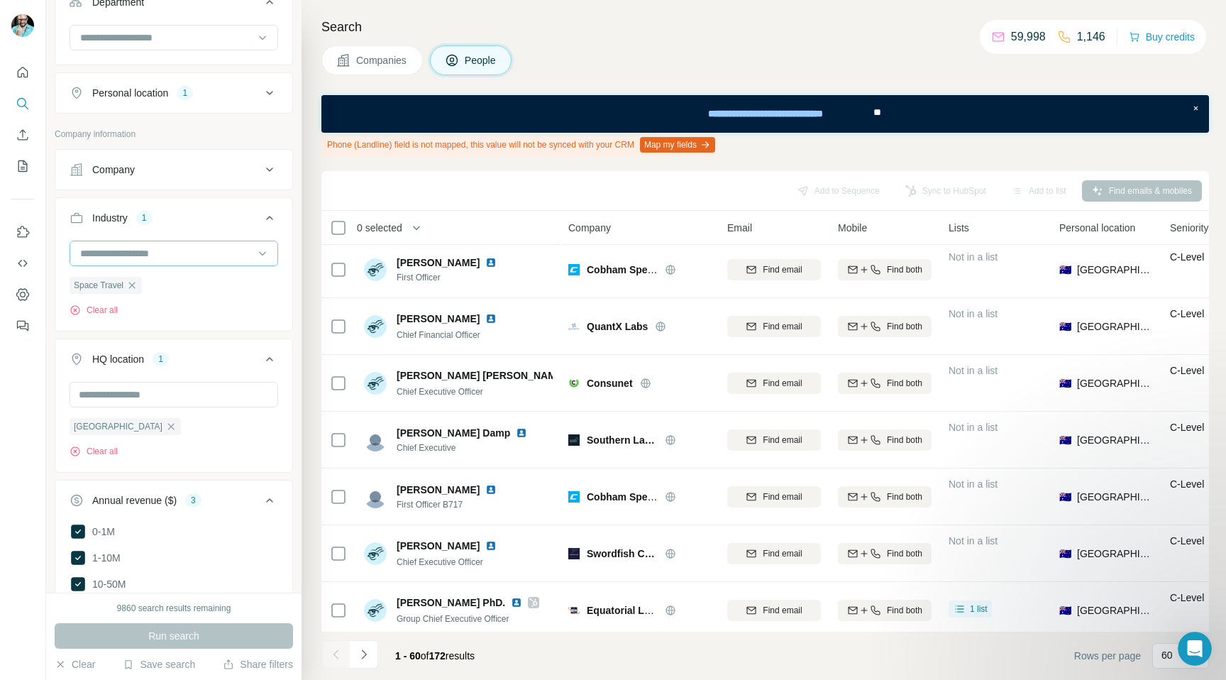
click at [87, 249] on input at bounding box center [166, 253] width 175 height 16
click at [115, 284] on p "Aerospace" at bounding box center [106, 282] width 48 height 14
click at [181, 259] on input at bounding box center [166, 253] width 175 height 16
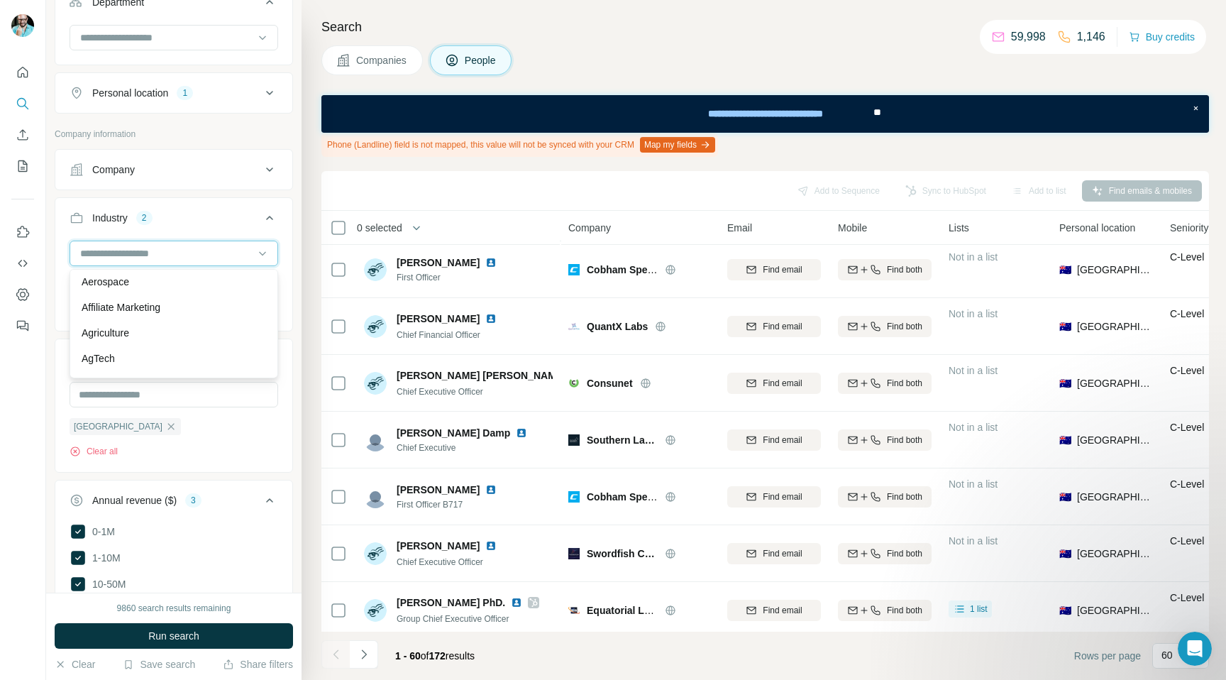
click at [114, 256] on input at bounding box center [166, 253] width 175 height 16
click at [96, 250] on input at bounding box center [166, 253] width 175 height 16
type input "*"
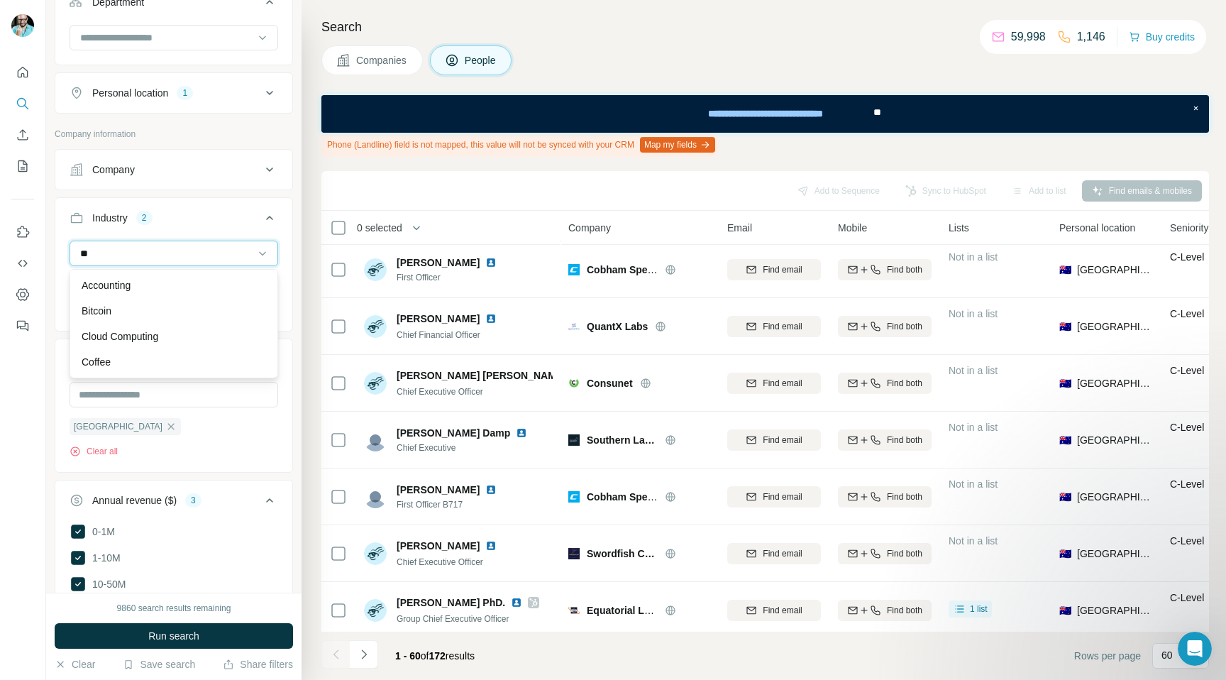
type input "*"
click at [238, 234] on button "Industry 2" at bounding box center [173, 221] width 237 height 40
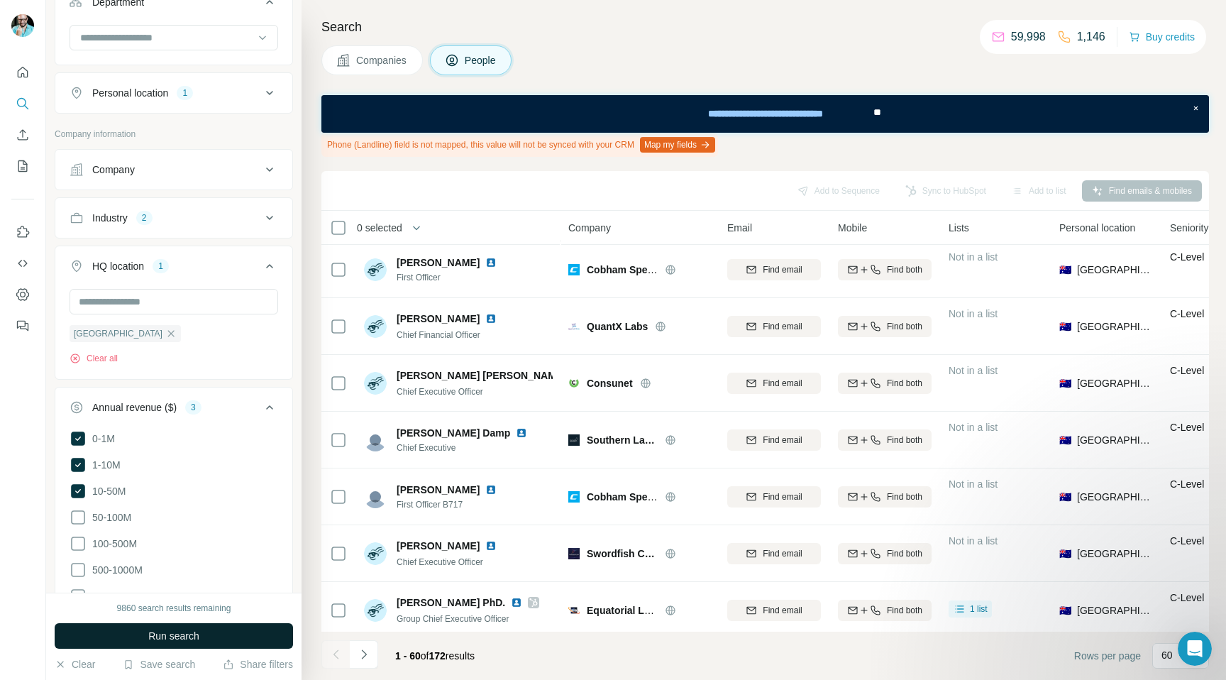
click at [170, 640] on span "Run search" at bounding box center [173, 636] width 51 height 14
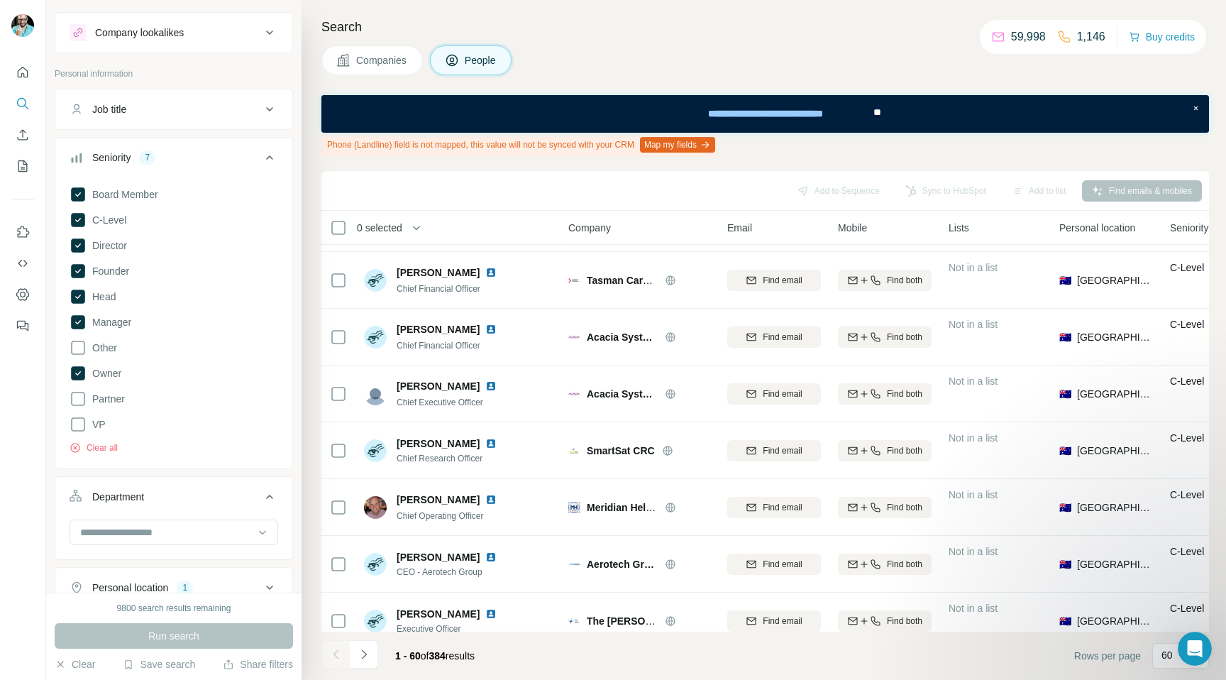
scroll to position [26, 0]
click at [192, 114] on div "Job title" at bounding box center [166, 108] width 192 height 14
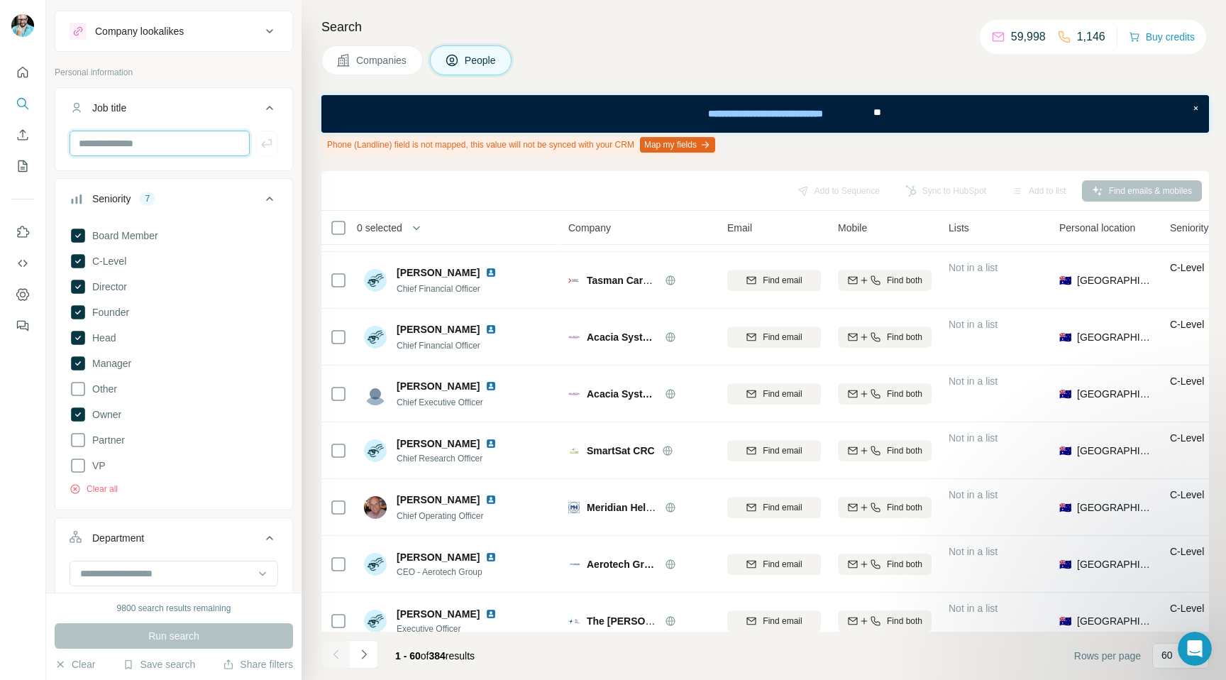
click at [177, 145] on input "text" at bounding box center [160, 144] width 180 height 26
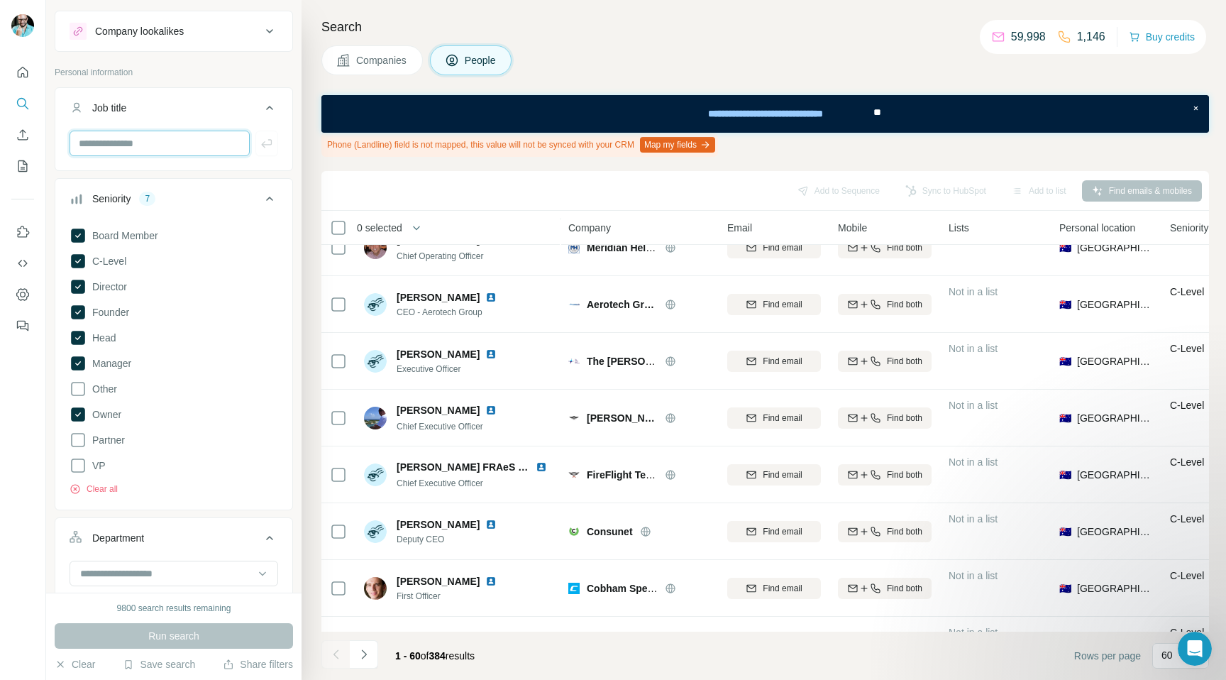
scroll to position [1899, 0]
type input "***"
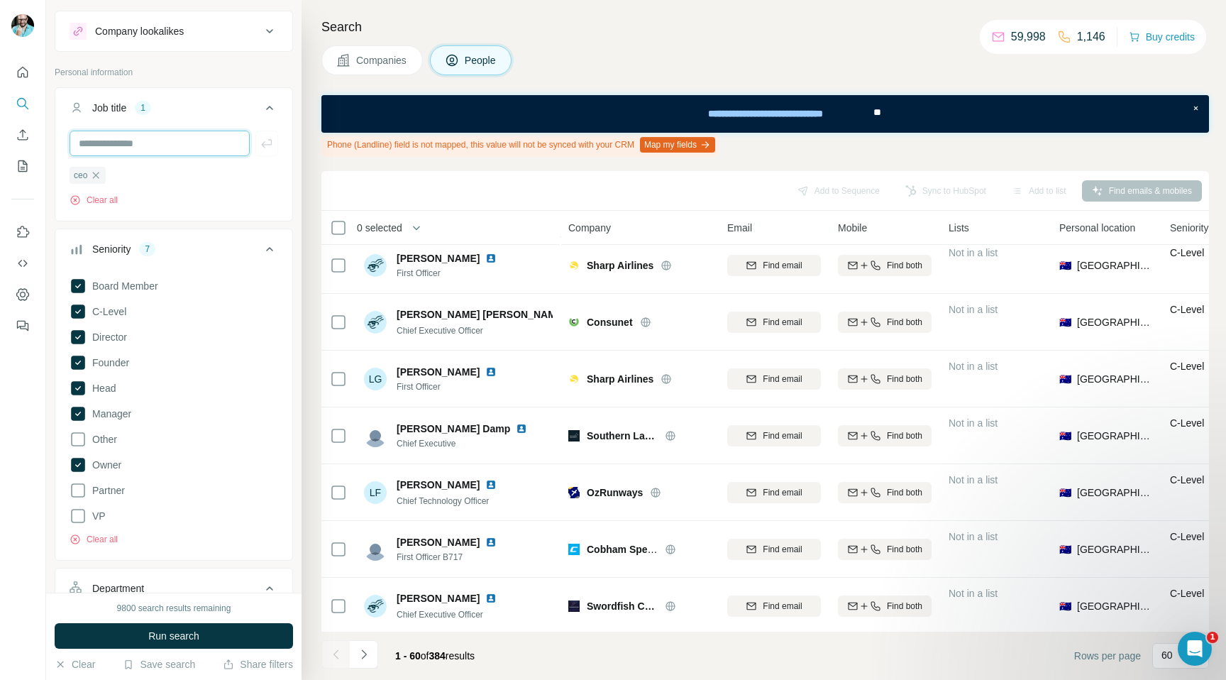
scroll to position [3018, 0]
type input "*****"
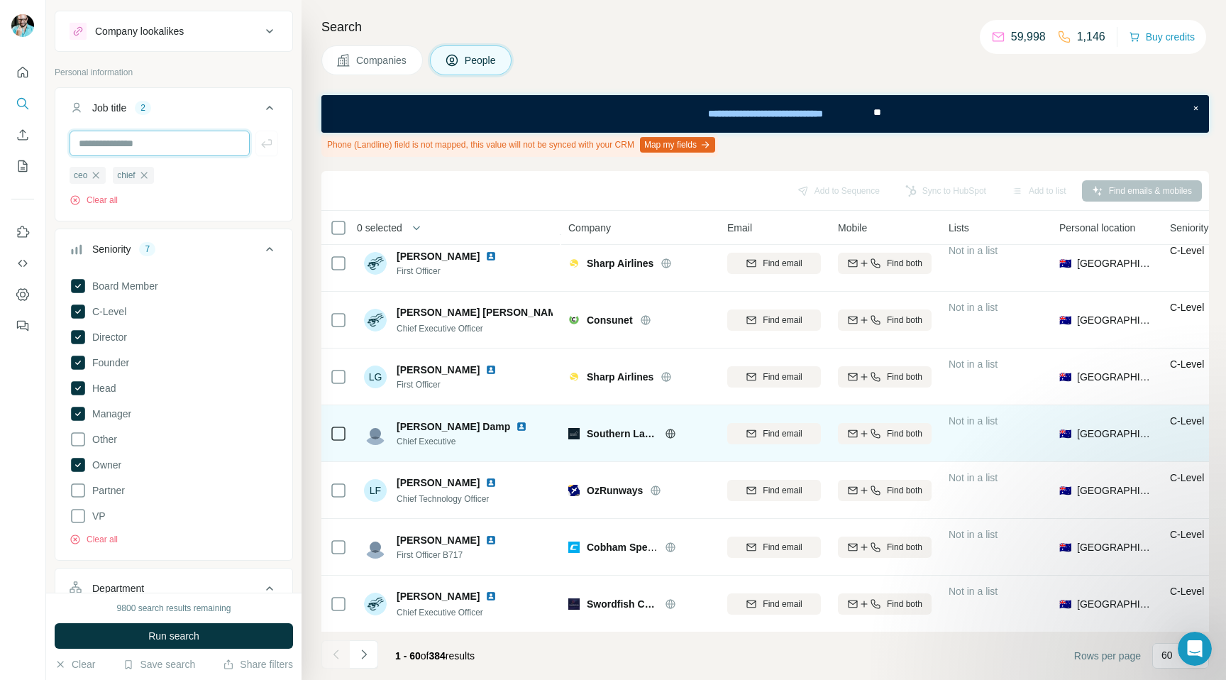
scroll to position [3018, 0]
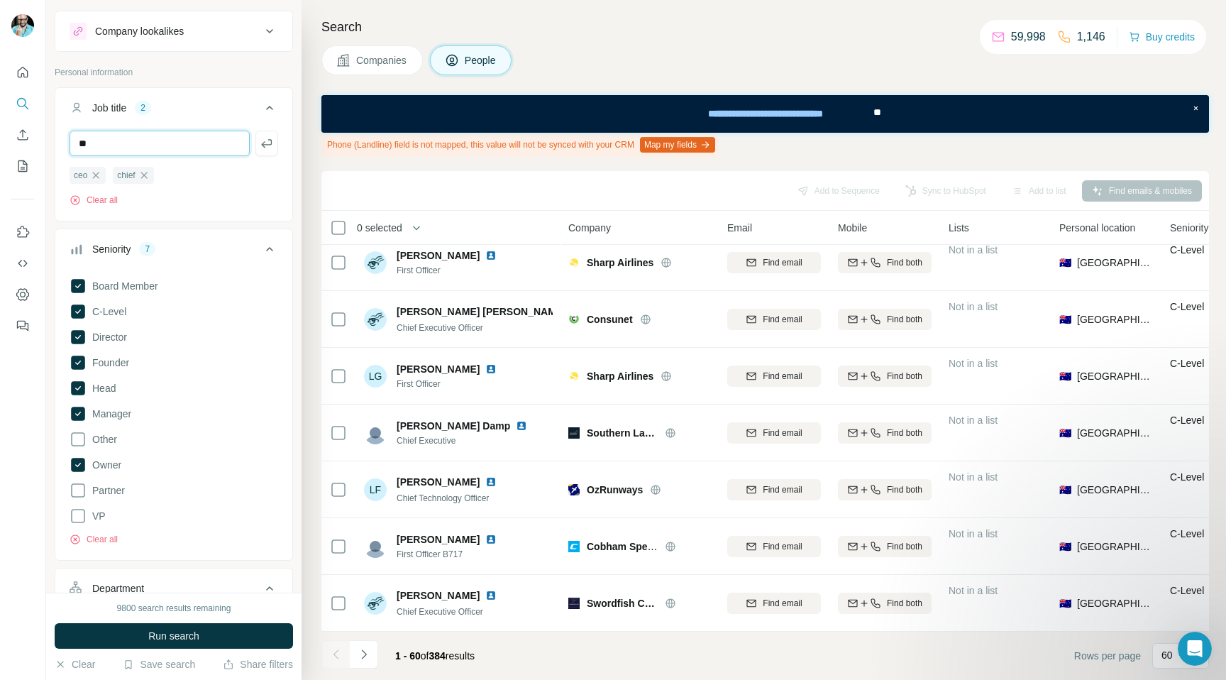
type input "*"
type input "**********"
type input "****"
click at [177, 636] on span "Run search" at bounding box center [173, 636] width 51 height 14
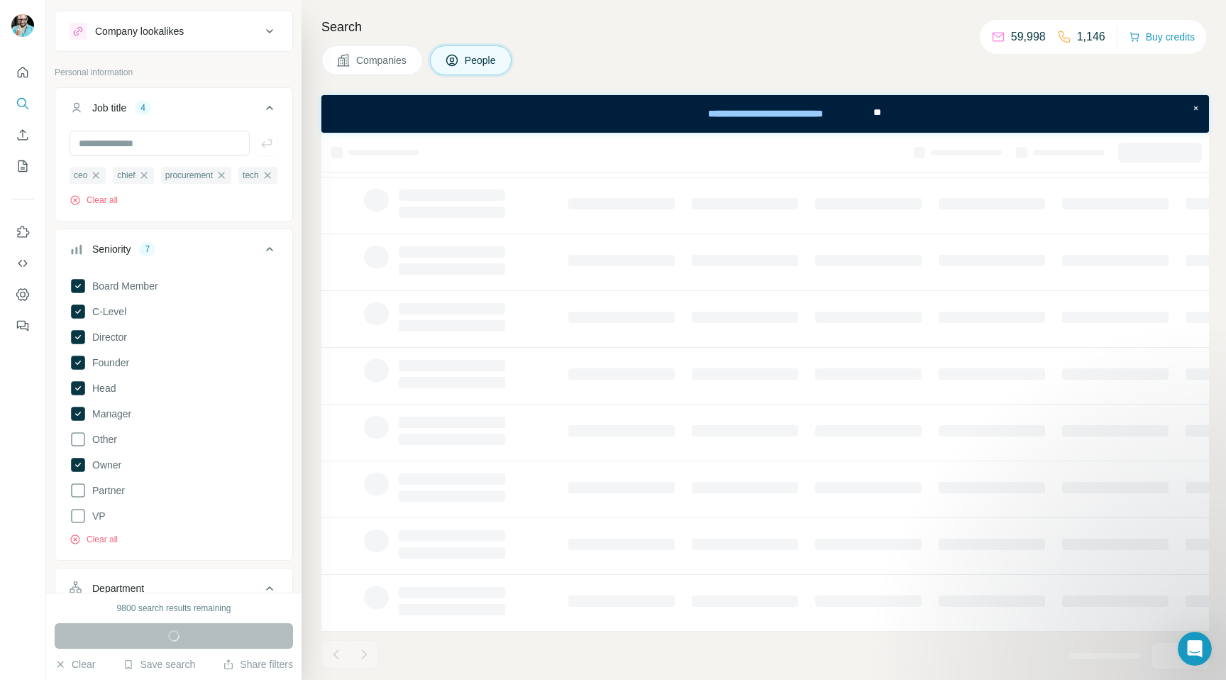
scroll to position [143, 0]
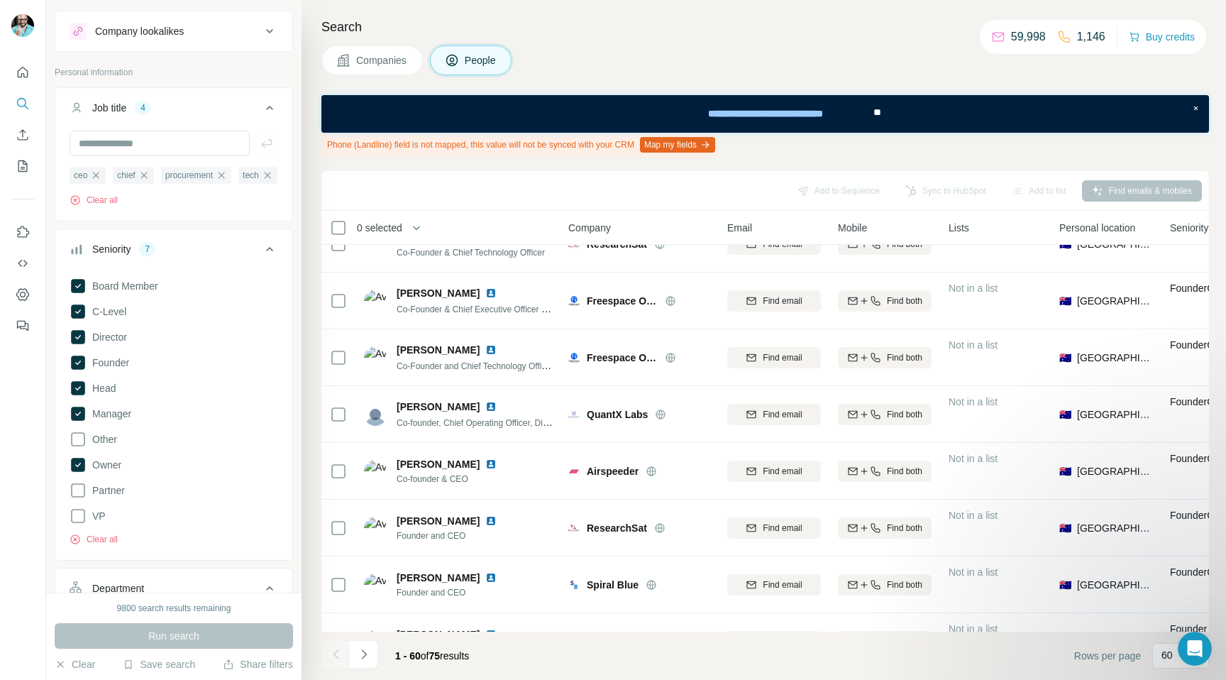
scroll to position [3018, 0]
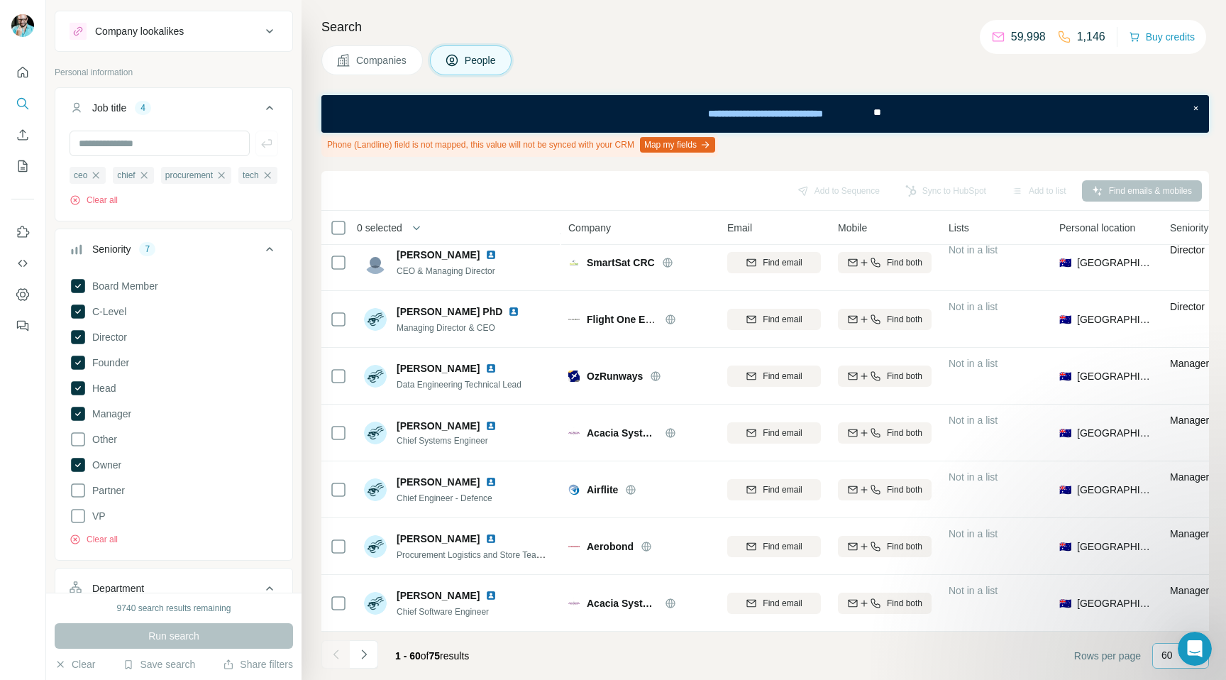
click at [1158, 651] on div "60" at bounding box center [1180, 656] width 57 height 26
click at [946, 653] on footer "1 - 60 of 75 results Rows per page 60" at bounding box center [764, 655] width 887 height 48
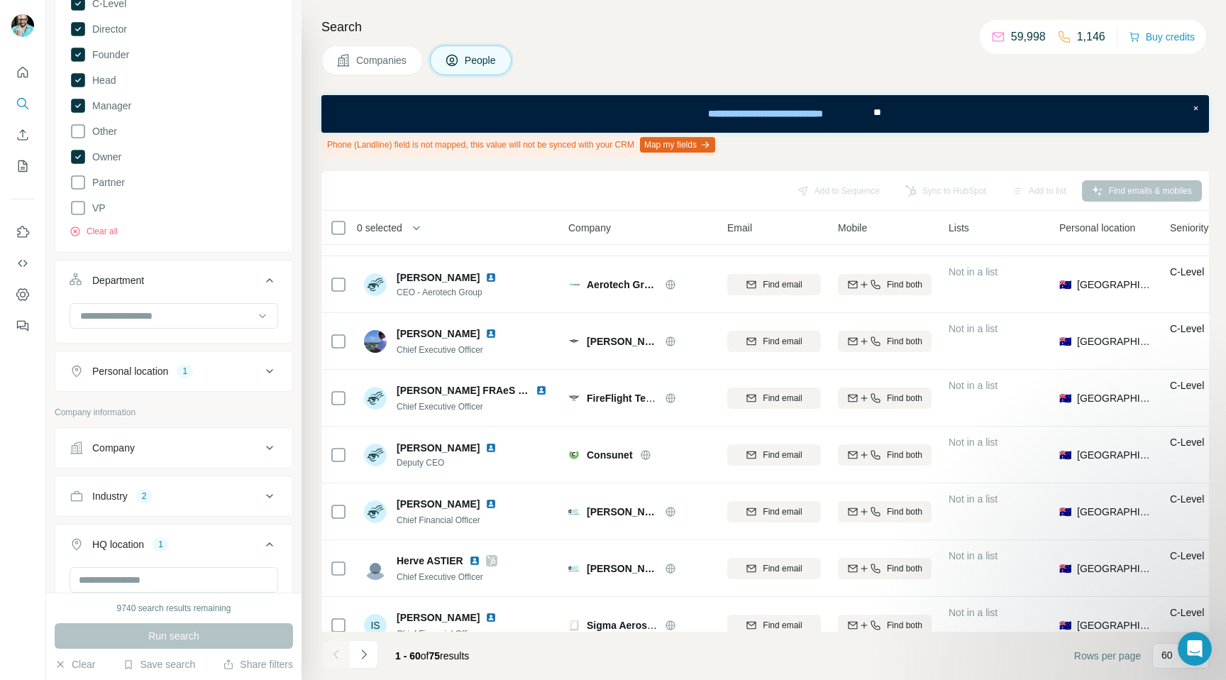
scroll to position [335, 0]
click at [167, 502] on div "Industry 2" at bounding box center [166, 495] width 192 height 14
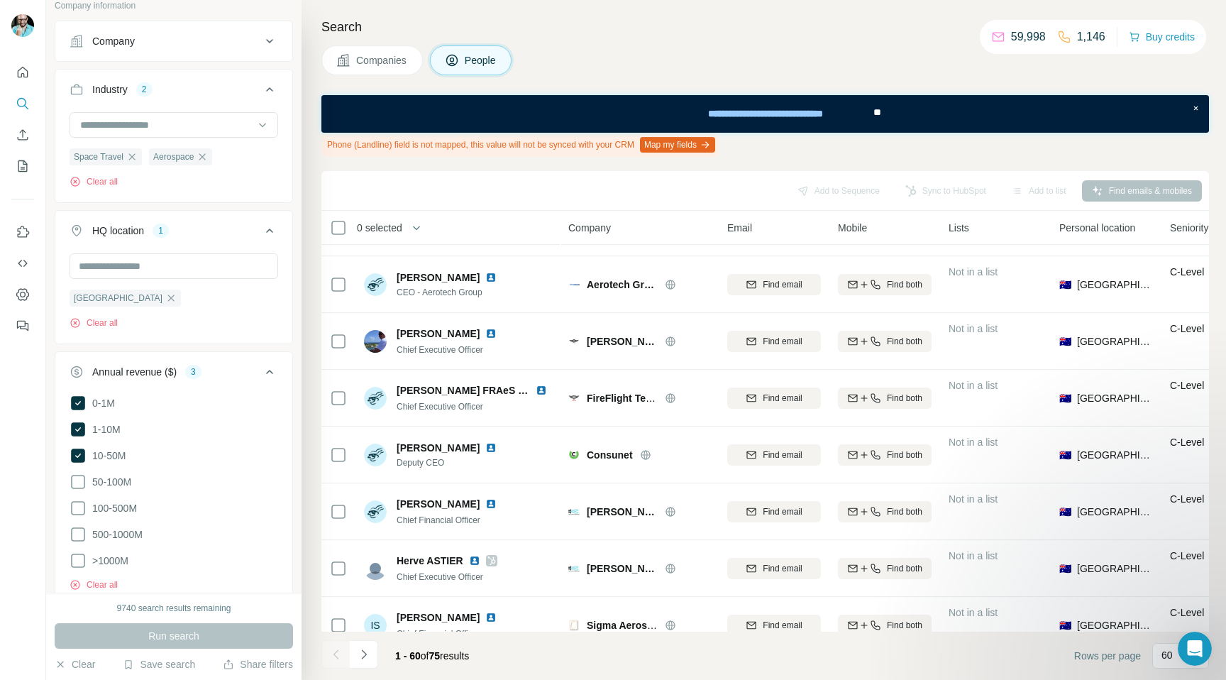
scroll to position [741, 0]
click at [76, 489] on icon at bounding box center [78, 480] width 17 height 17
click at [187, 633] on span "Run search" at bounding box center [173, 636] width 51 height 14
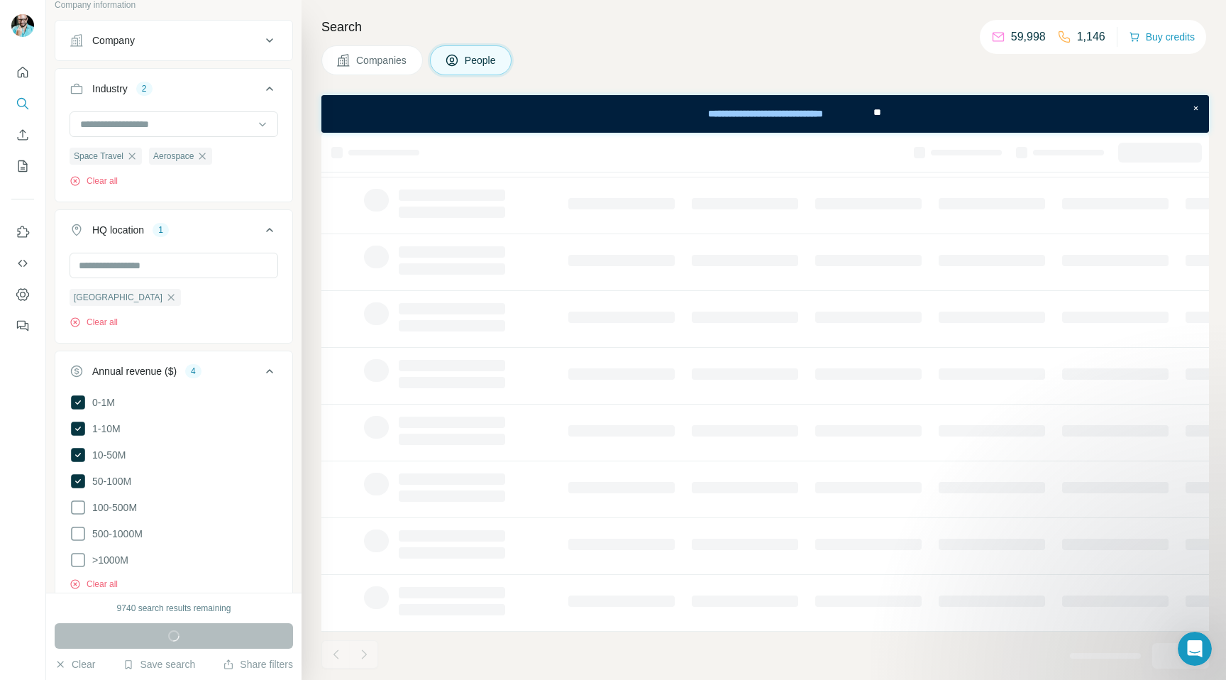
scroll to position [143, 0]
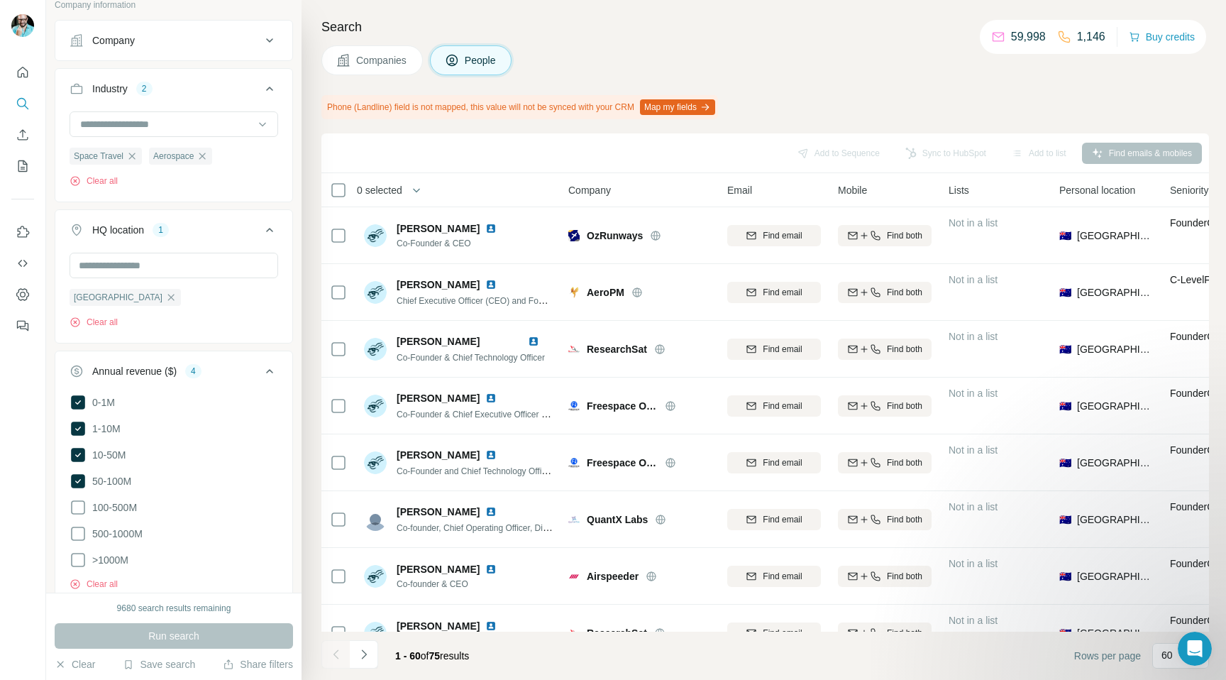
click at [707, 102] on button "Map my fields" at bounding box center [677, 107] width 75 height 16
click at [923, 89] on div "Search Companies People Phone (Landline) field is not mapped, this value will n…" at bounding box center [763, 340] width 924 height 680
click at [1123, 118] on div "Phone (Landline) field is not mapped, this value will not be synced with your C…" at bounding box center [764, 107] width 887 height 24
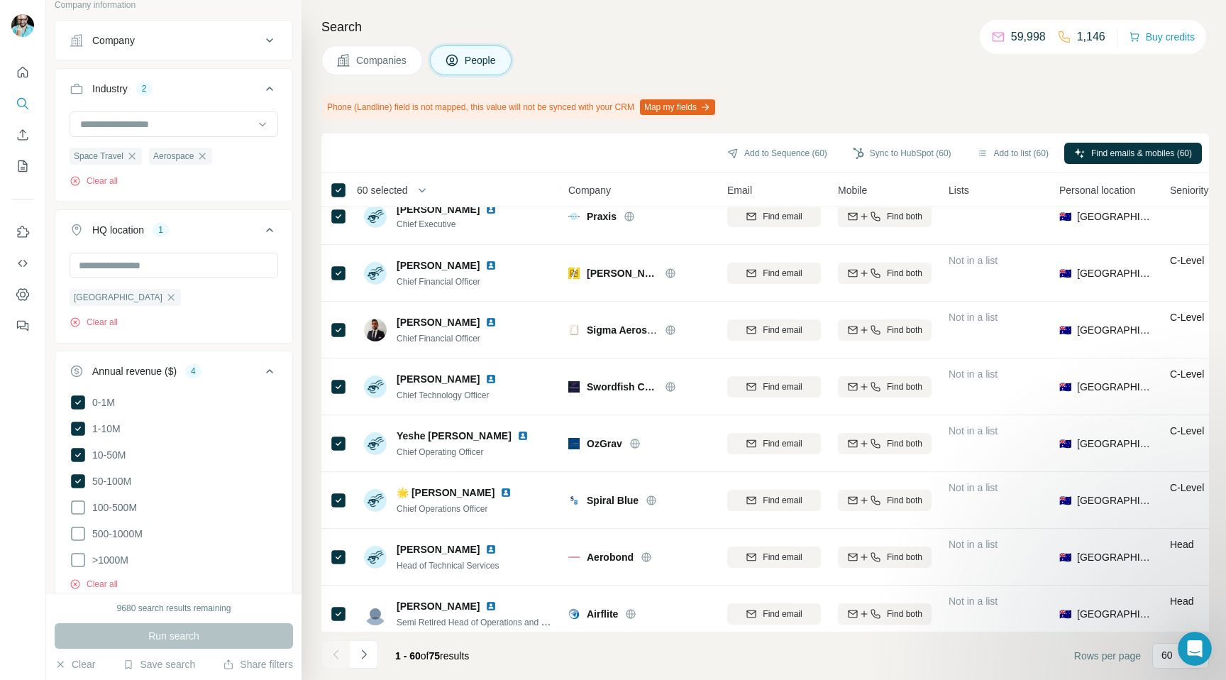
scroll to position [2981, 0]
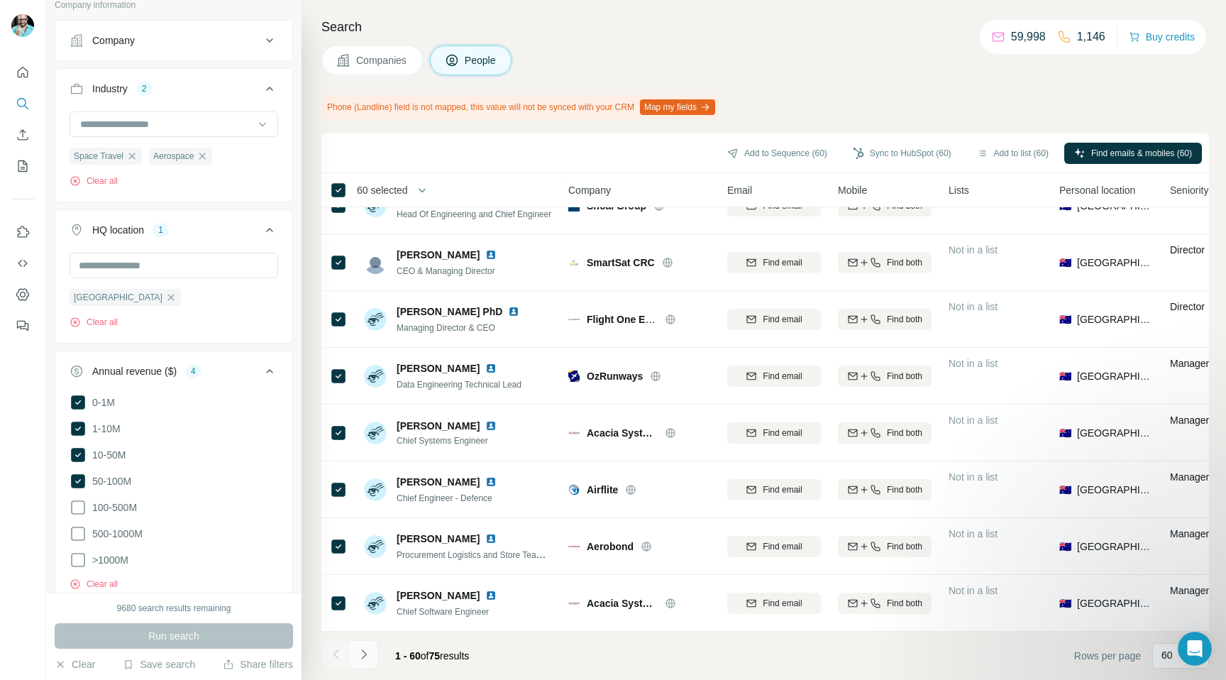
click at [371, 647] on button "Navigate to next page" at bounding box center [364, 654] width 28 height 28
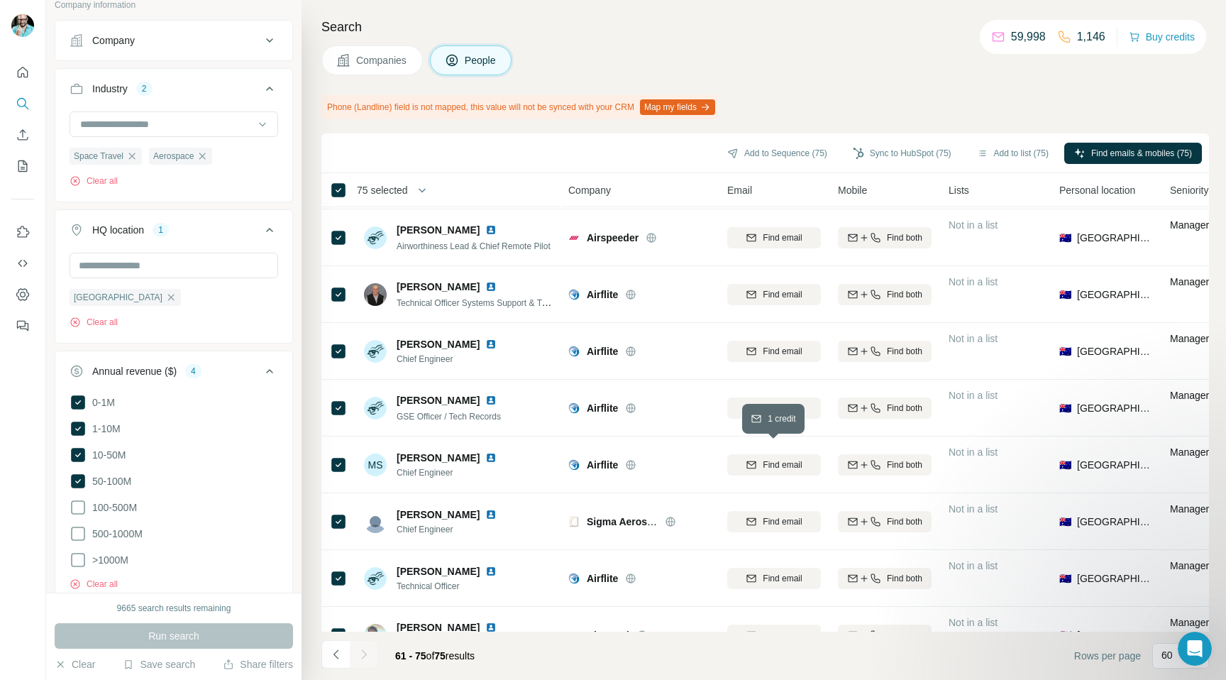
scroll to position [57, 0]
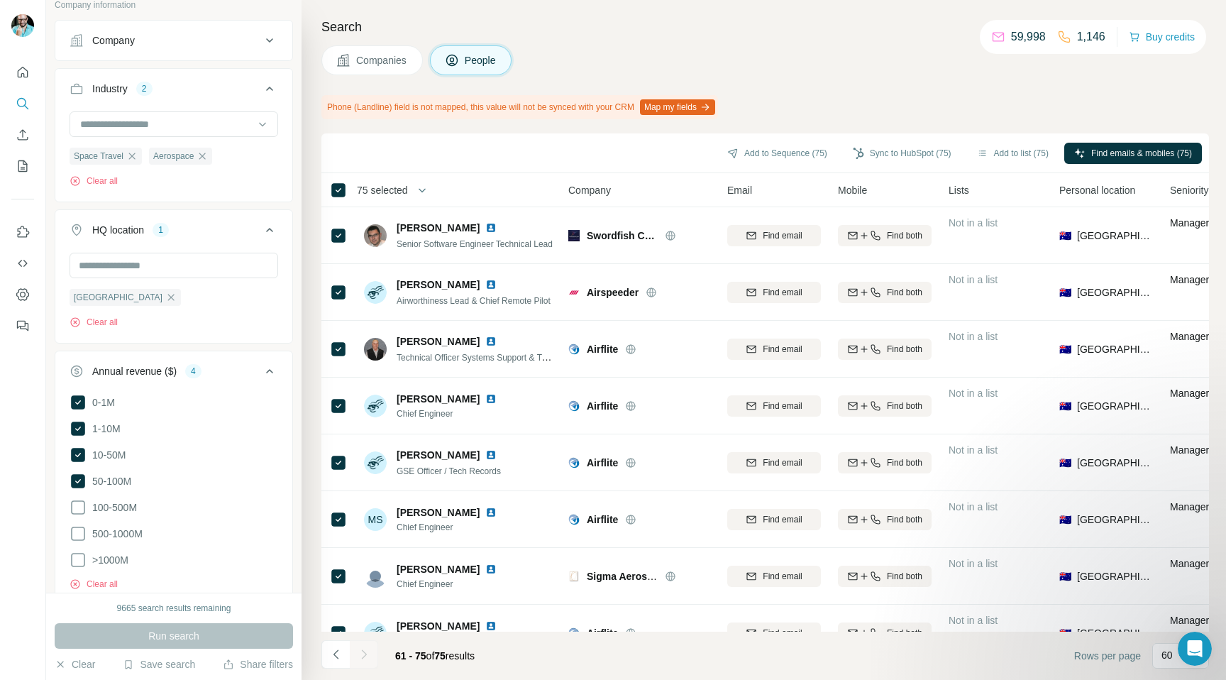
click at [1139, 111] on div "Phone (Landline) field is not mapped, this value will not be synced with your C…" at bounding box center [764, 107] width 887 height 24
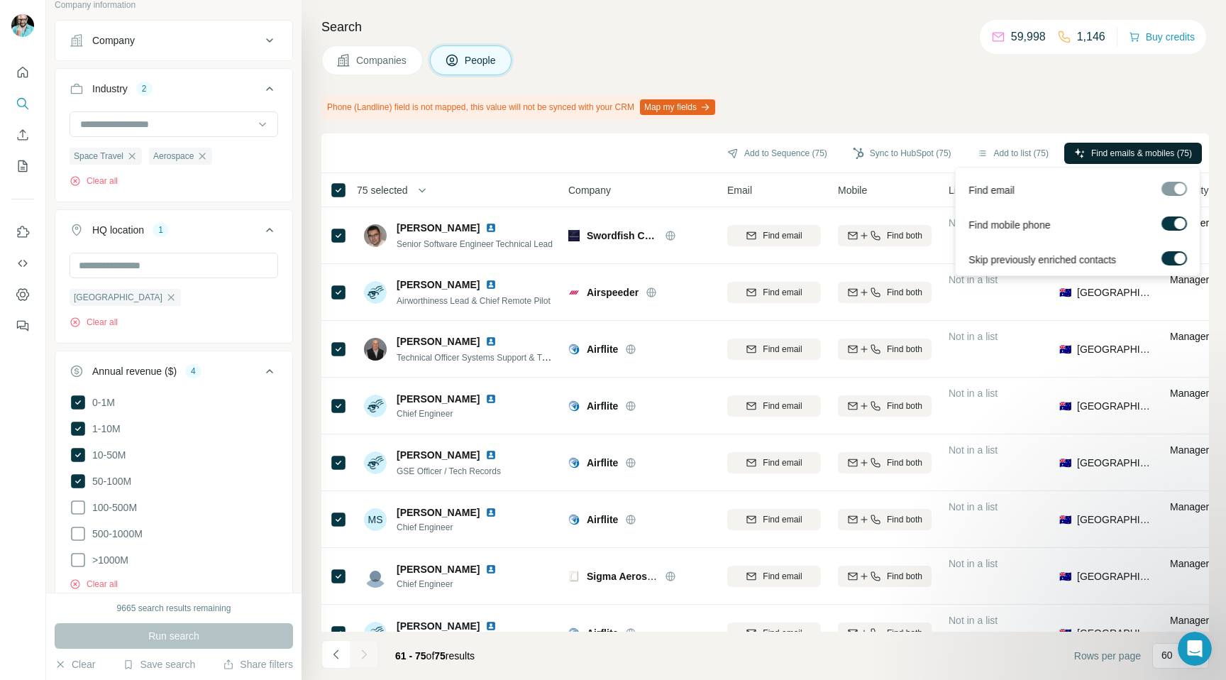
click at [1140, 150] on span "Find emails & mobiles (75)" at bounding box center [1141, 153] width 101 height 13
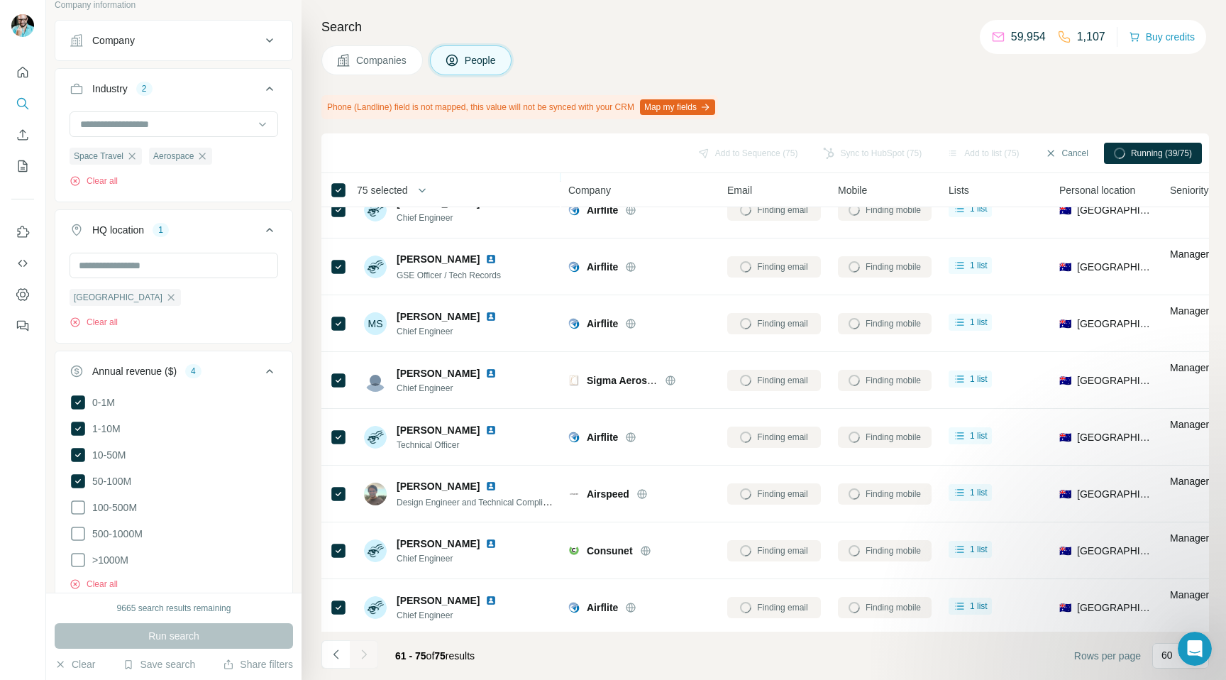
scroll to position [0, 0]
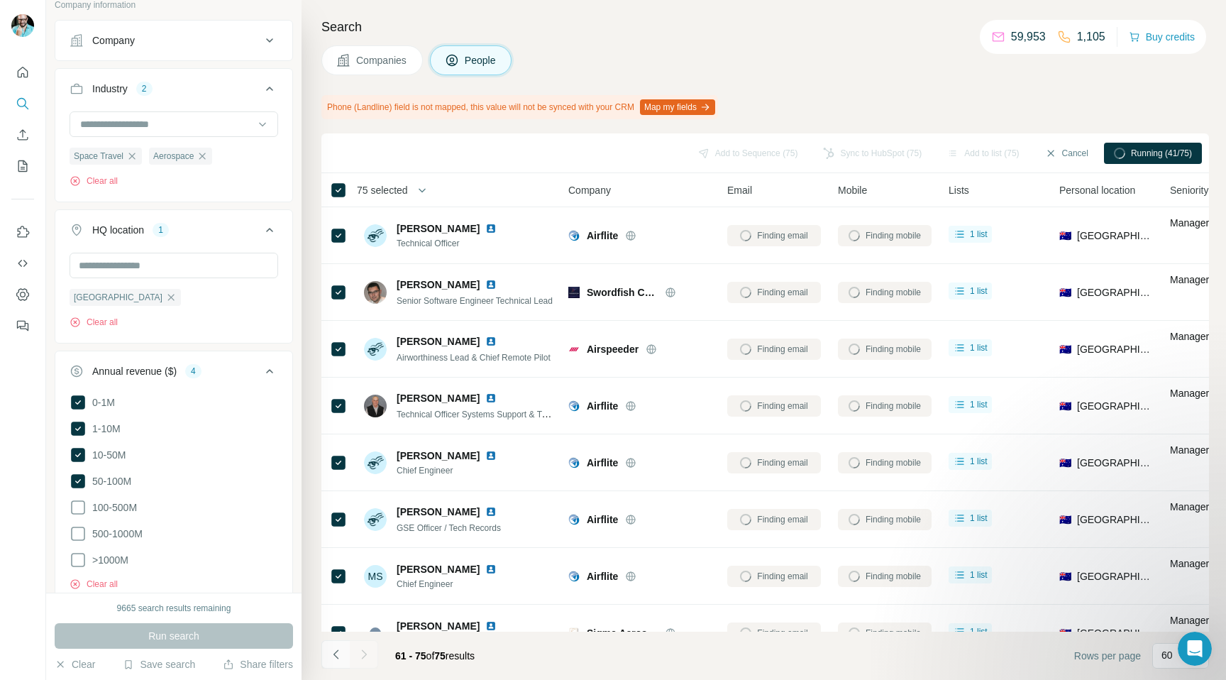
click at [336, 652] on icon "Navigate to previous page" at bounding box center [336, 654] width 14 height 14
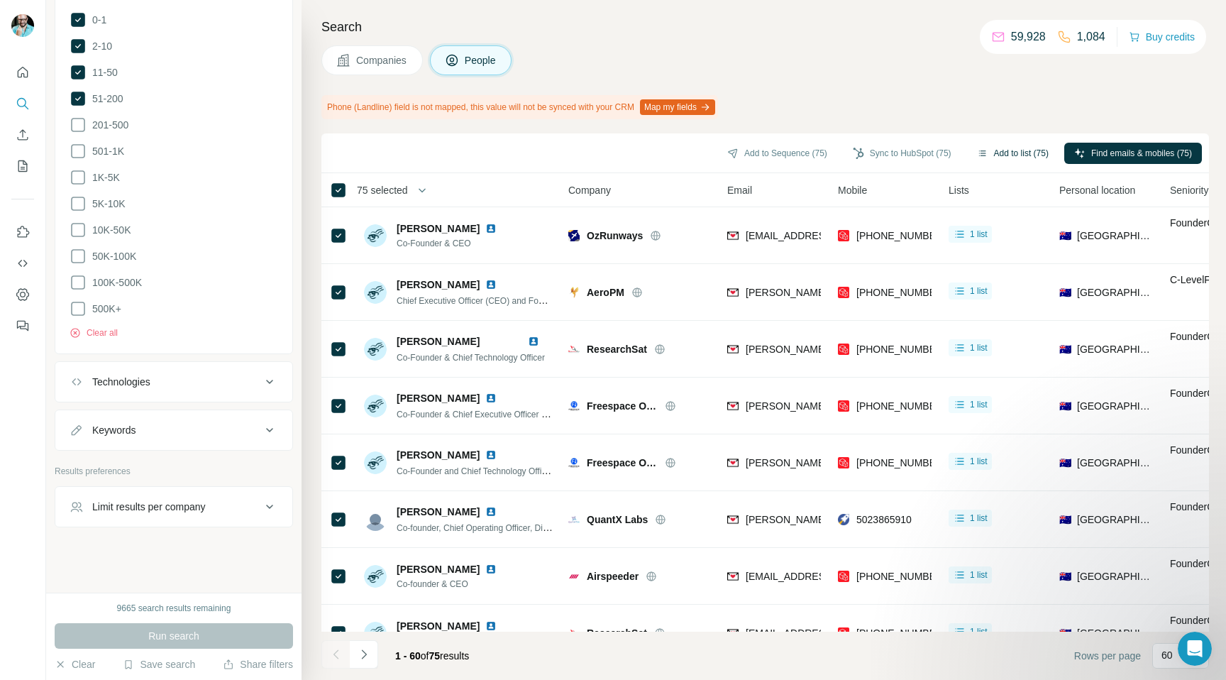
click at [1000, 155] on button "Add to list (75)" at bounding box center [1013, 153] width 92 height 21
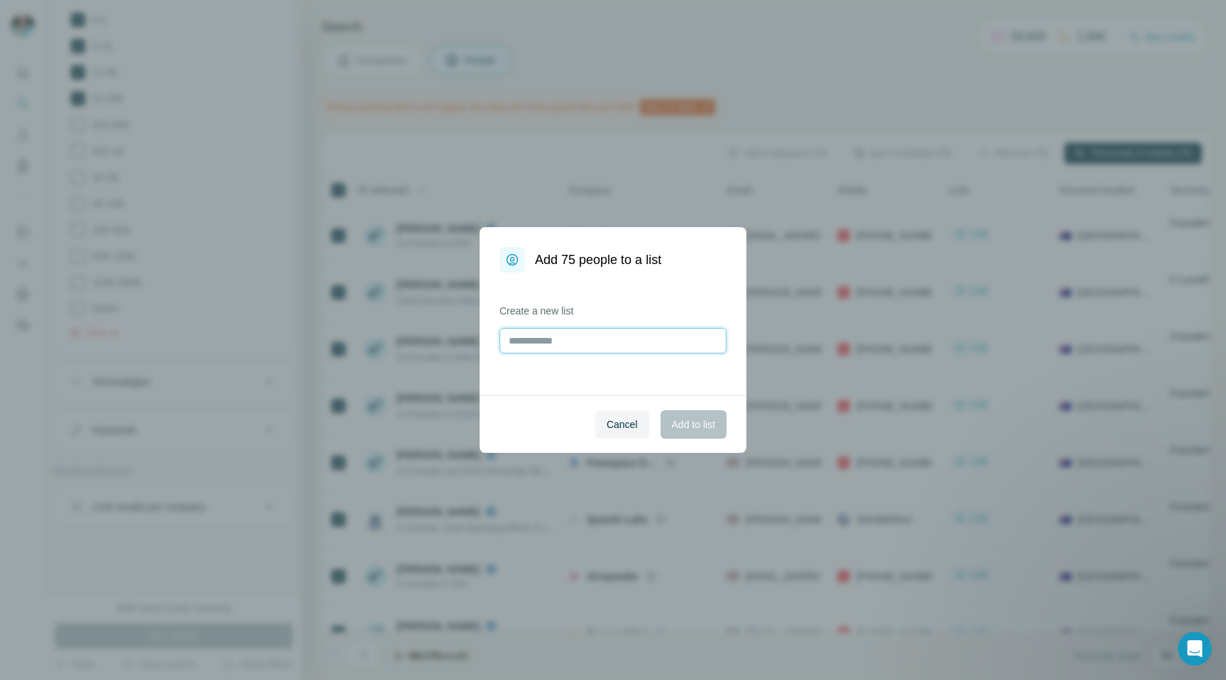
click at [538, 345] on input "text" at bounding box center [612, 341] width 227 height 26
type input "*****"
click at [706, 421] on span "Add to list" at bounding box center [693, 424] width 43 height 14
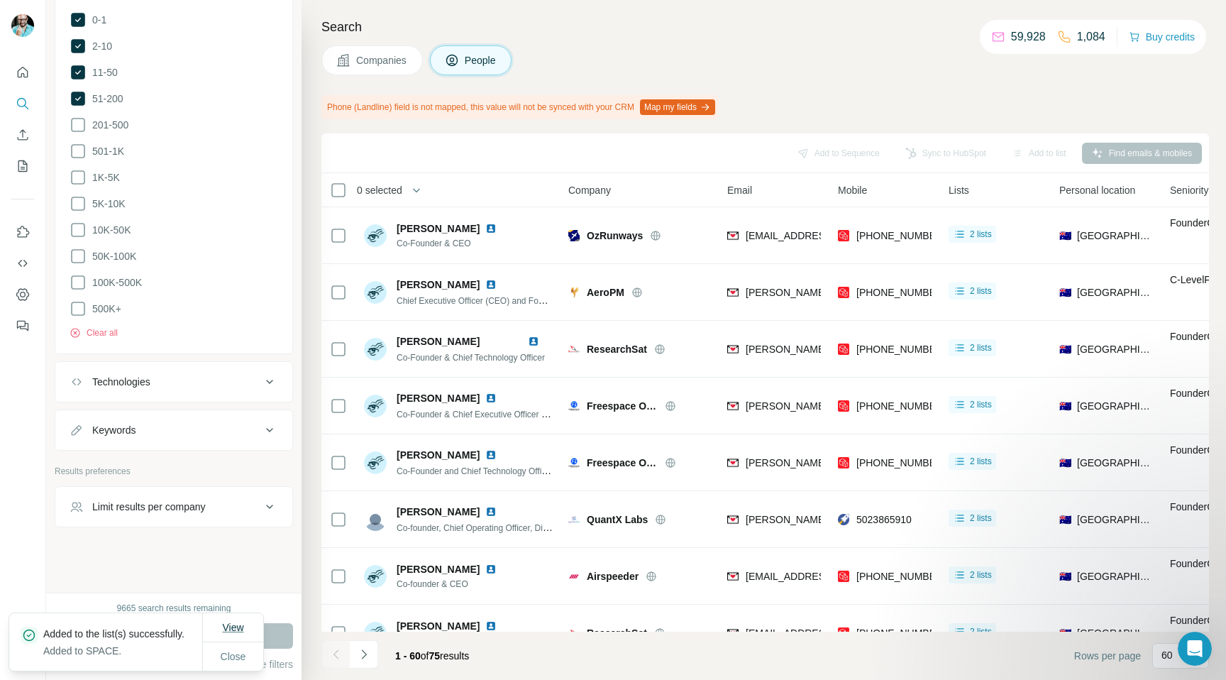
click at [226, 621] on span "View" at bounding box center [232, 626] width 21 height 11
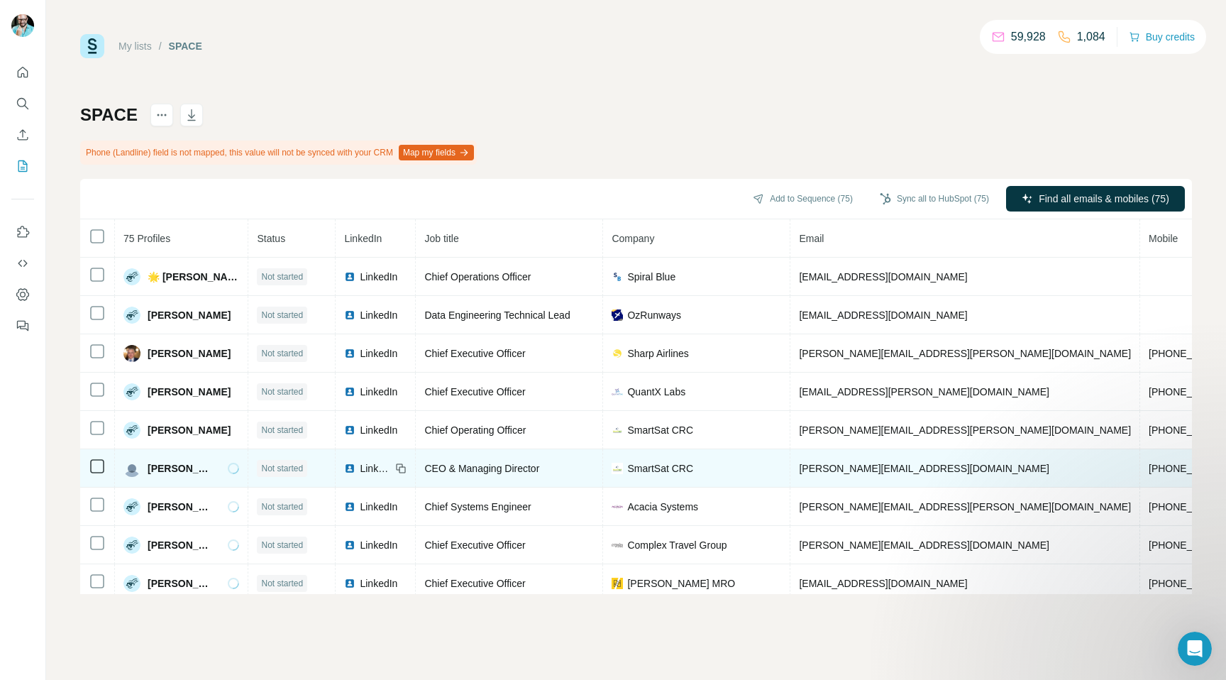
scroll to position [47, 0]
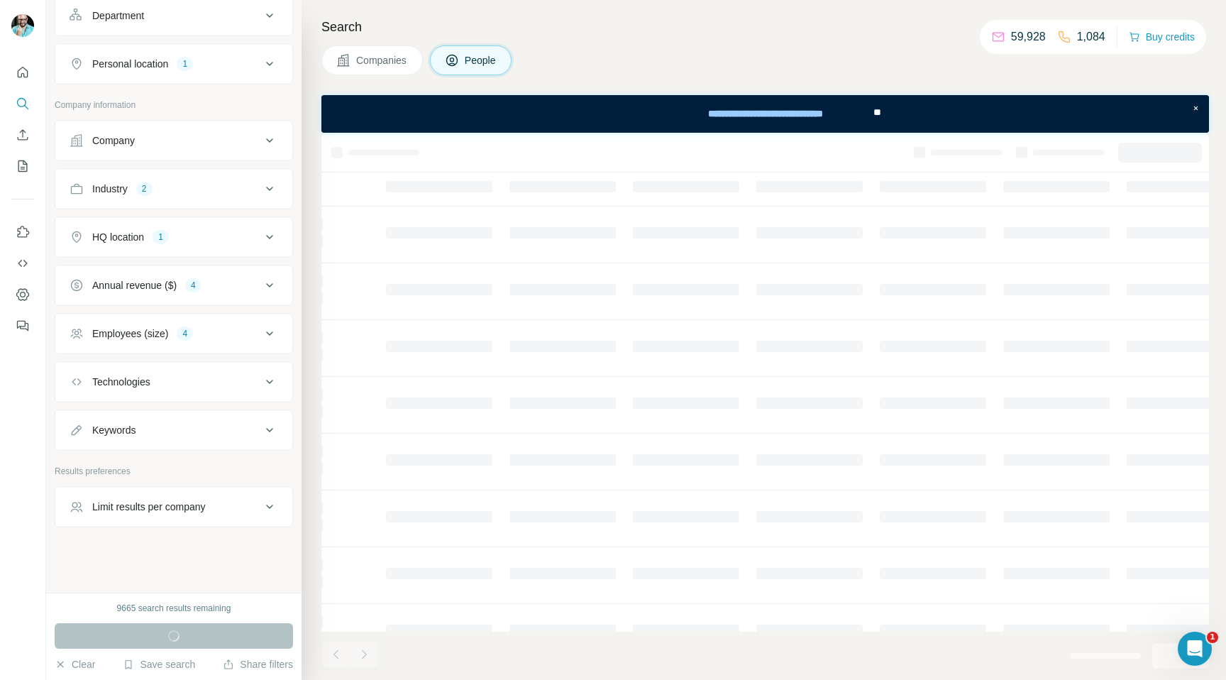
scroll to position [0, 338]
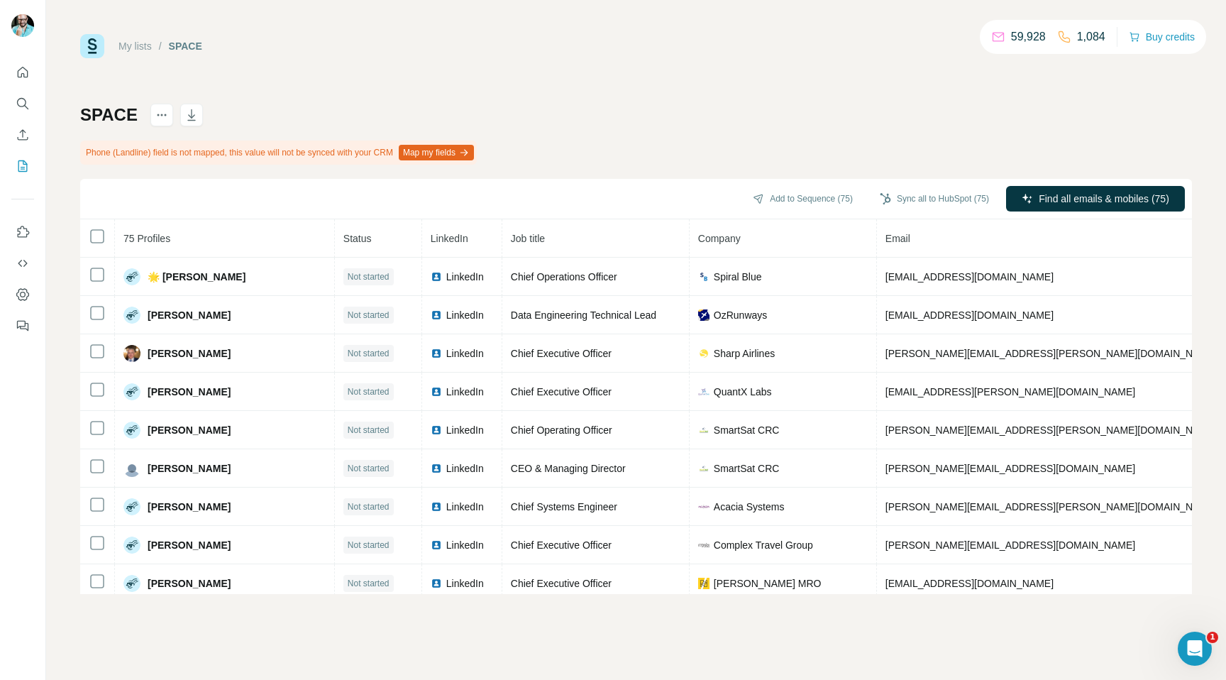
click at [630, 126] on div "SPACE Phone (Landline) field is not mapped, this value will not be synced with …" at bounding box center [636, 349] width 1112 height 490
click at [709, 106] on div "SPACE Phone (Landline) field is not mapped, this value will not be synced with …" at bounding box center [636, 349] width 1112 height 490
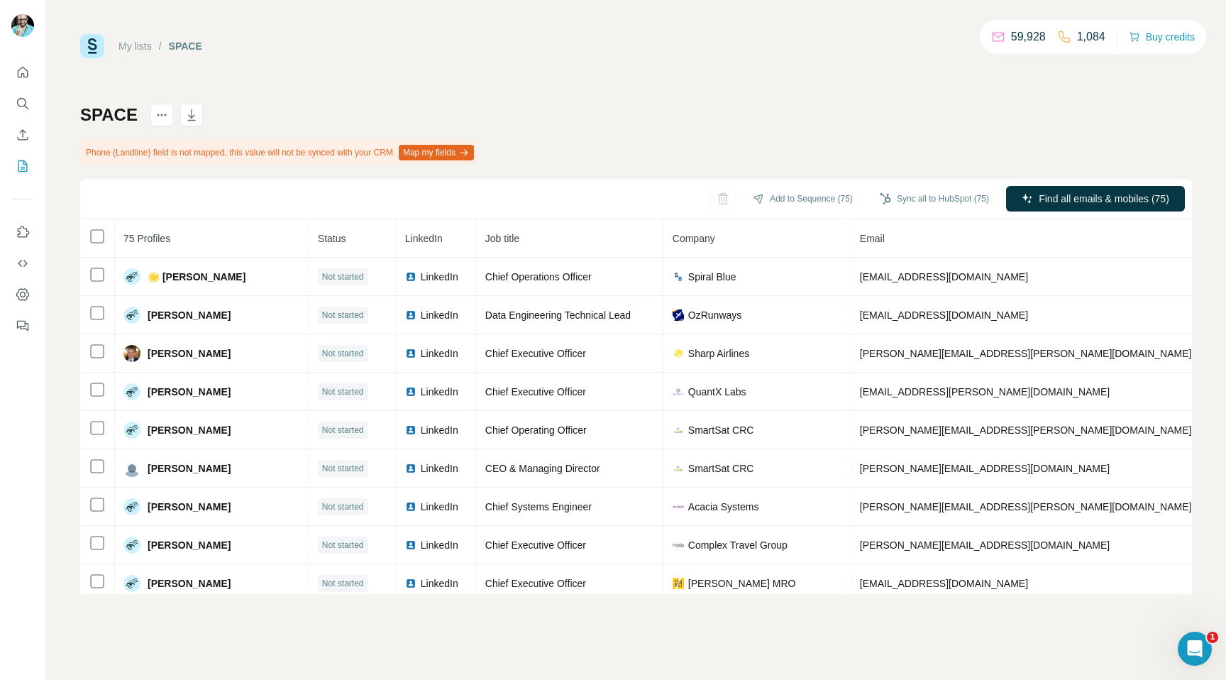
click at [633, 15] on div "My lists / SPACE 59,928 1,084 Buy credits SPACE Phone (Landline) field is not m…" at bounding box center [636, 340] width 1180 height 680
